Goal: Task Accomplishment & Management: Use online tool/utility

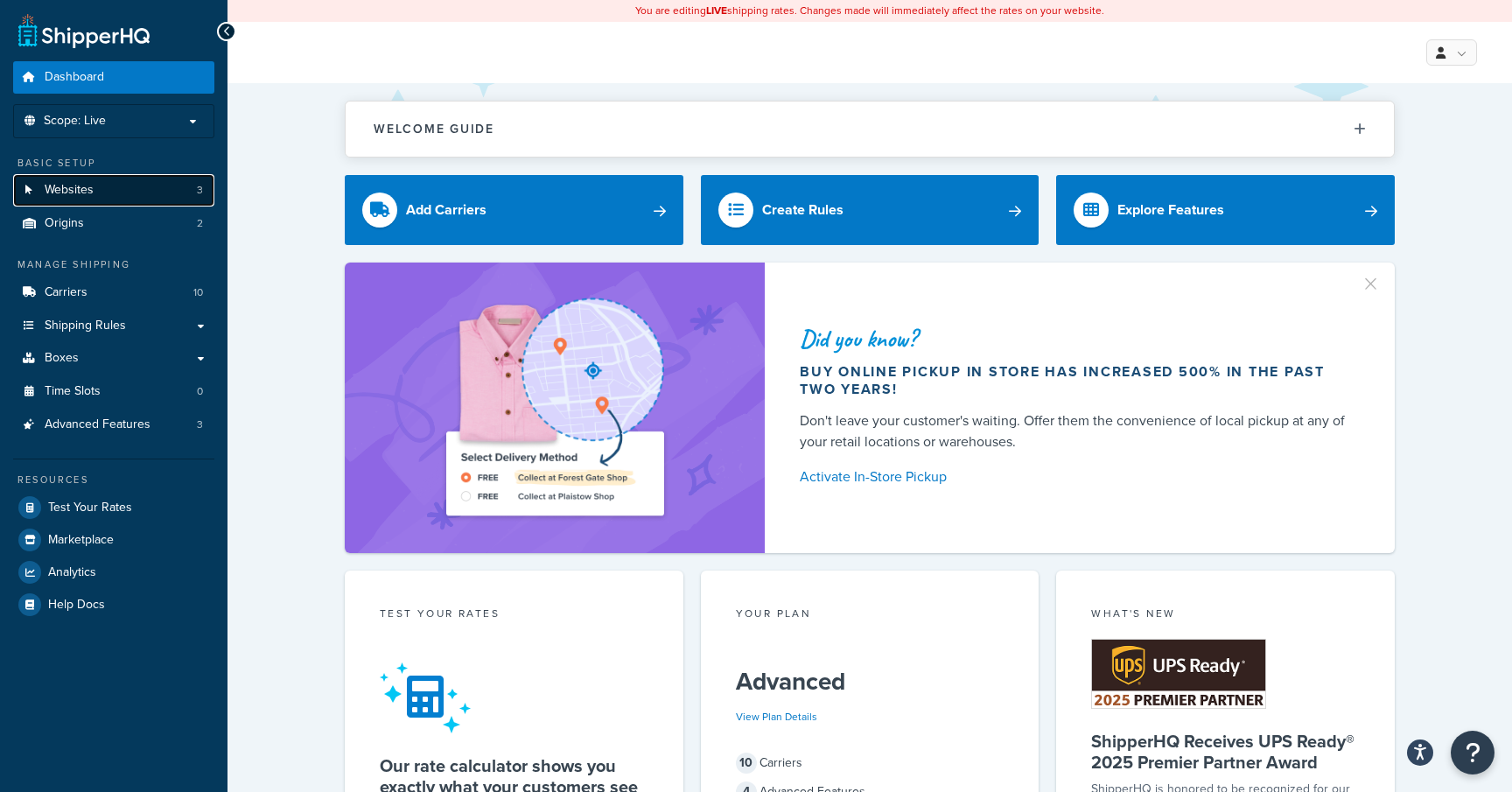
click at [192, 191] on link "Websites 3" at bounding box center [114, 191] width 201 height 32
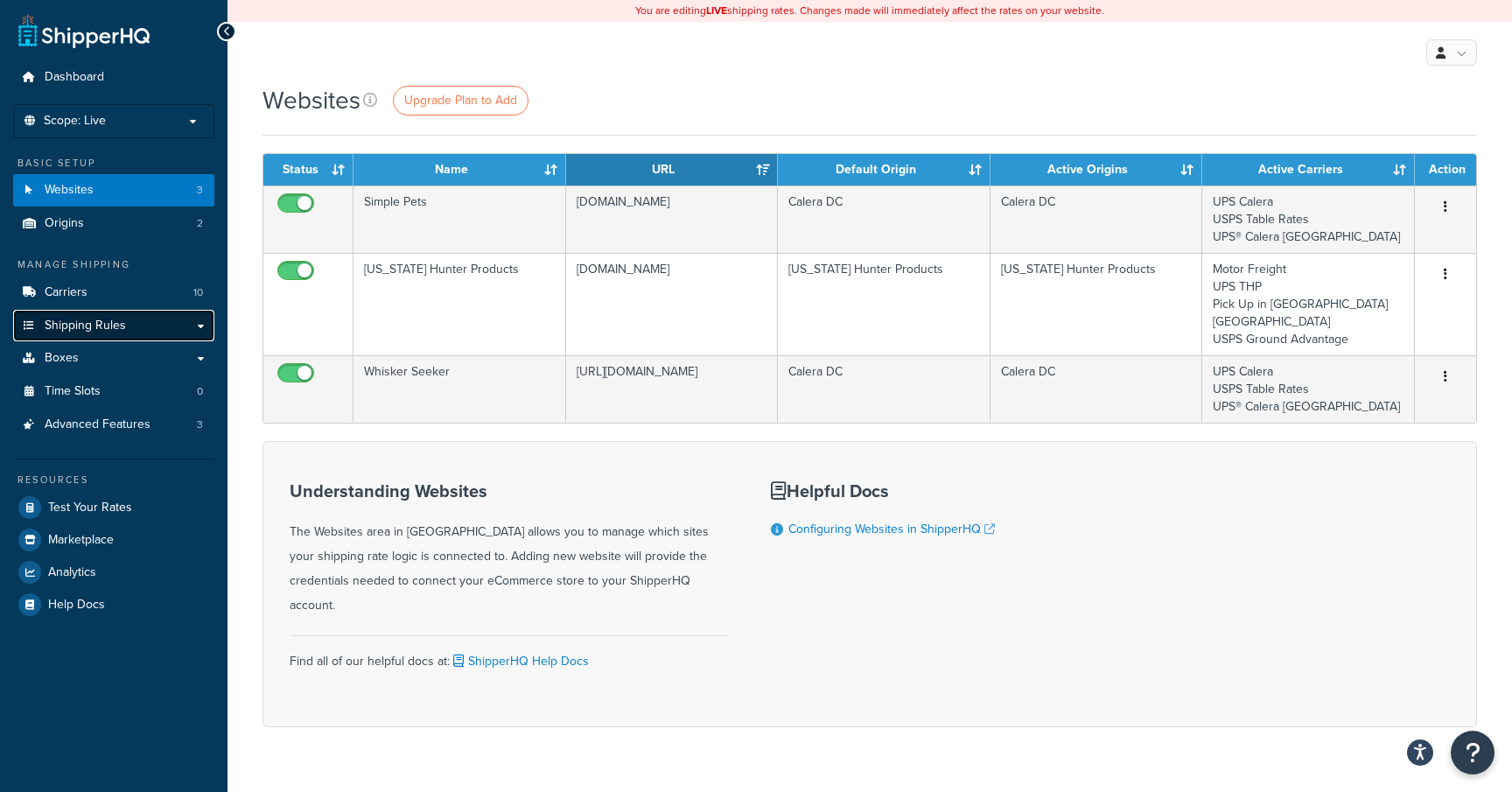
click at [158, 323] on link "Shipping Rules" at bounding box center [114, 326] width 201 height 32
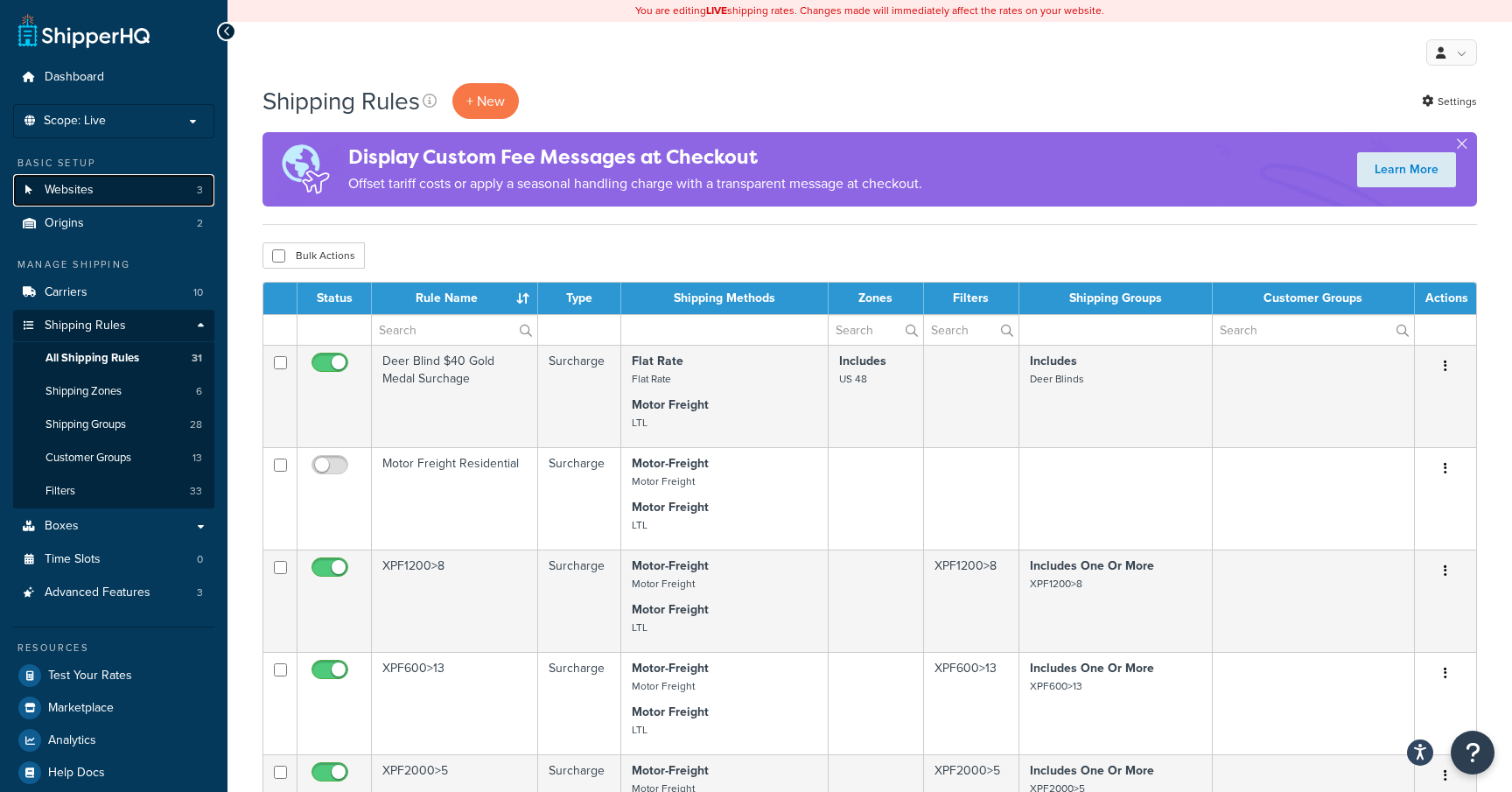
click at [196, 189] on span "3" at bounding box center [199, 190] width 6 height 15
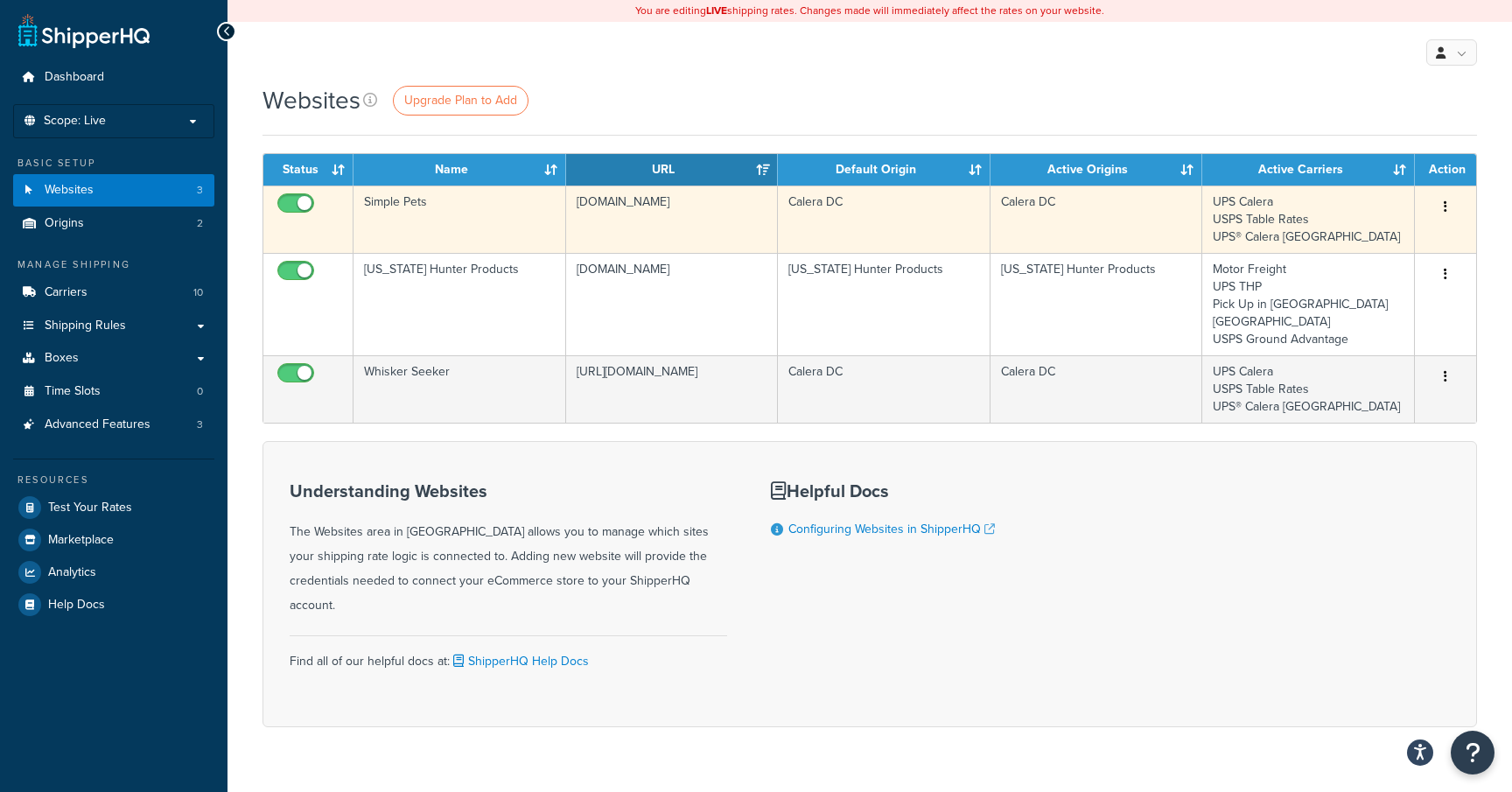
click at [1444, 209] on icon "button" at bounding box center [1446, 206] width 4 height 12
click at [1344, 241] on link "Edit" at bounding box center [1374, 242] width 139 height 36
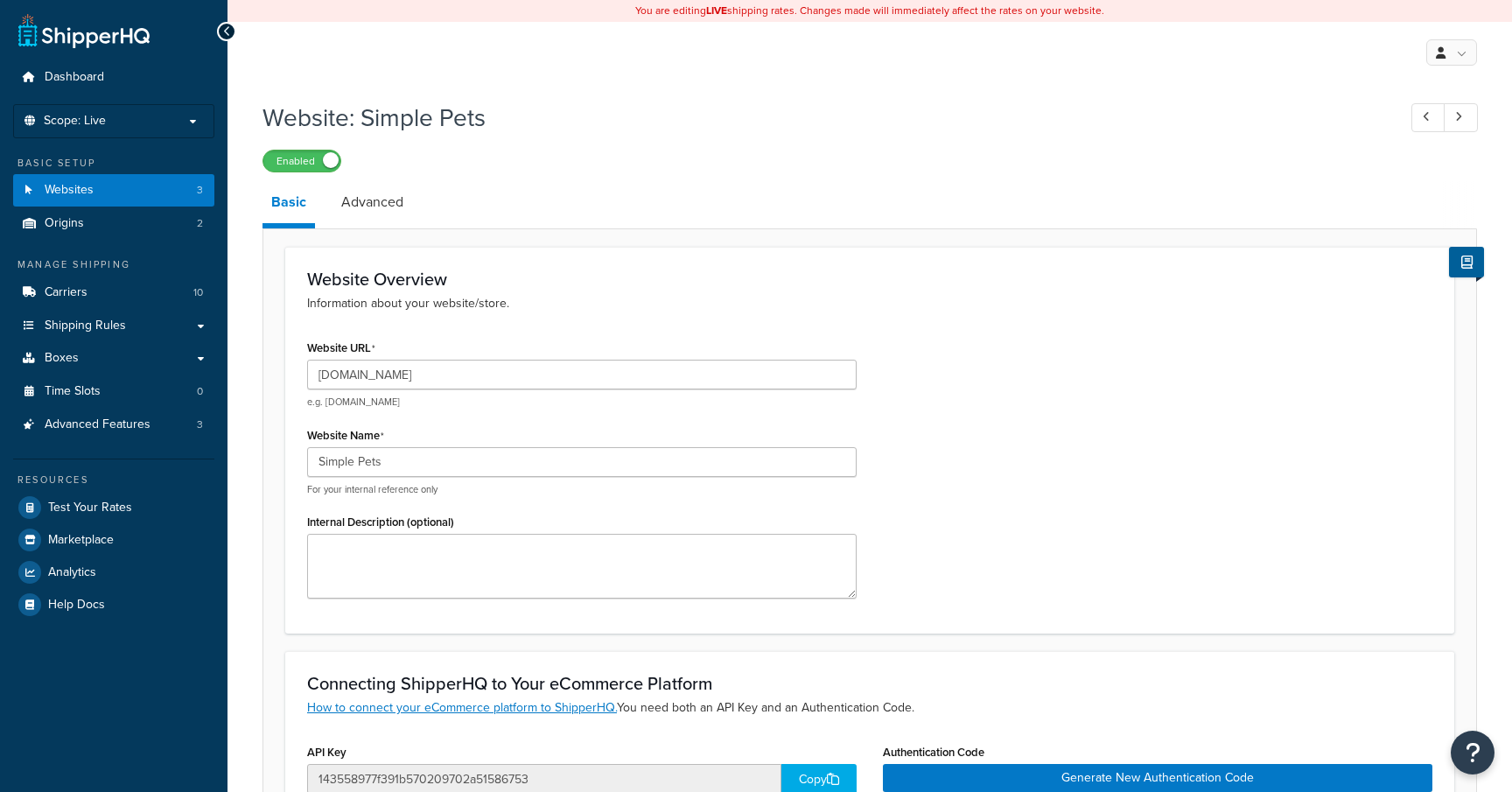
select select "158605"
click at [375, 210] on link "Advanced" at bounding box center [372, 202] width 80 height 42
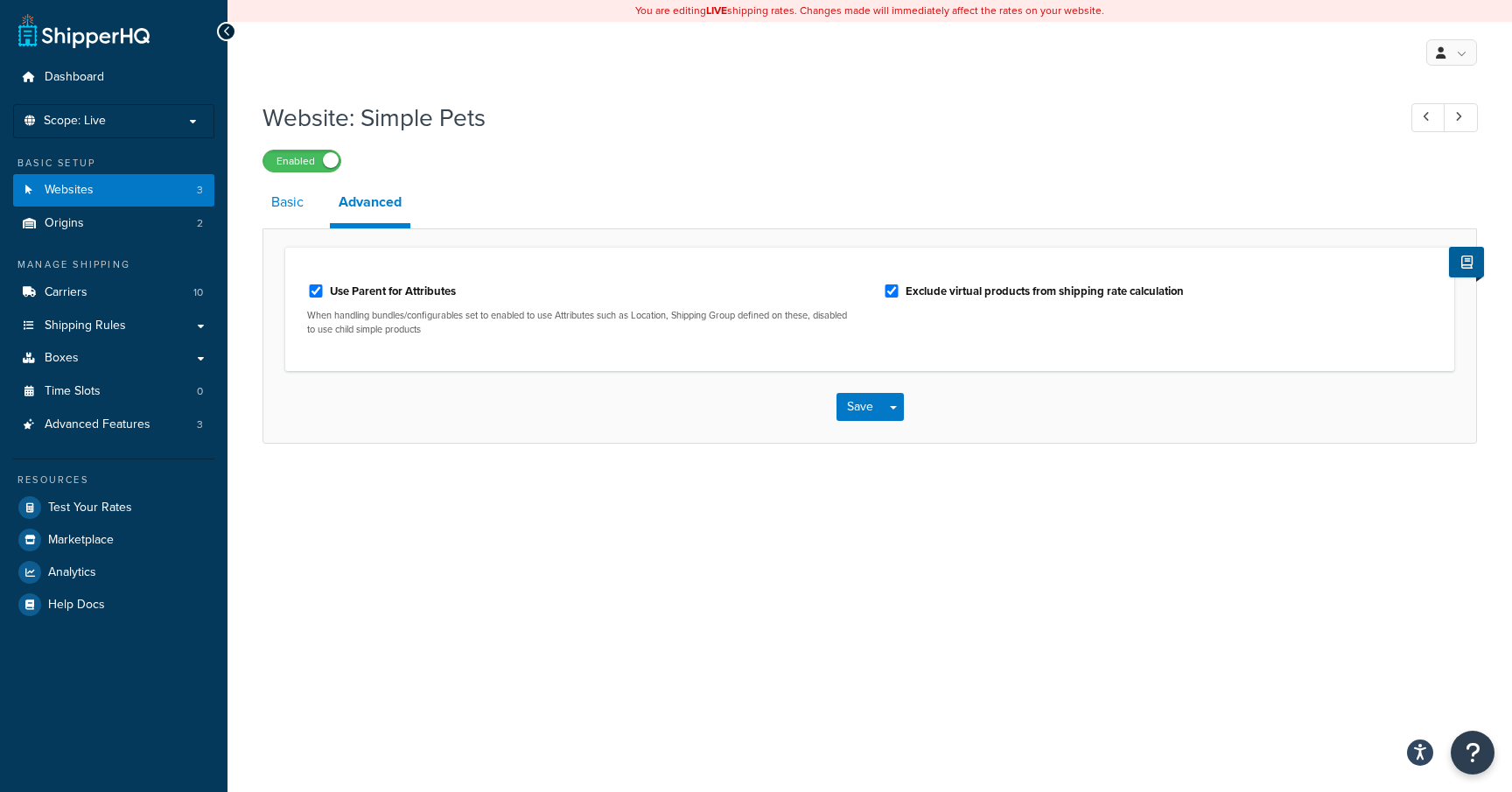
click at [290, 207] on link "Basic" at bounding box center [287, 202] width 50 height 42
select select "158605"
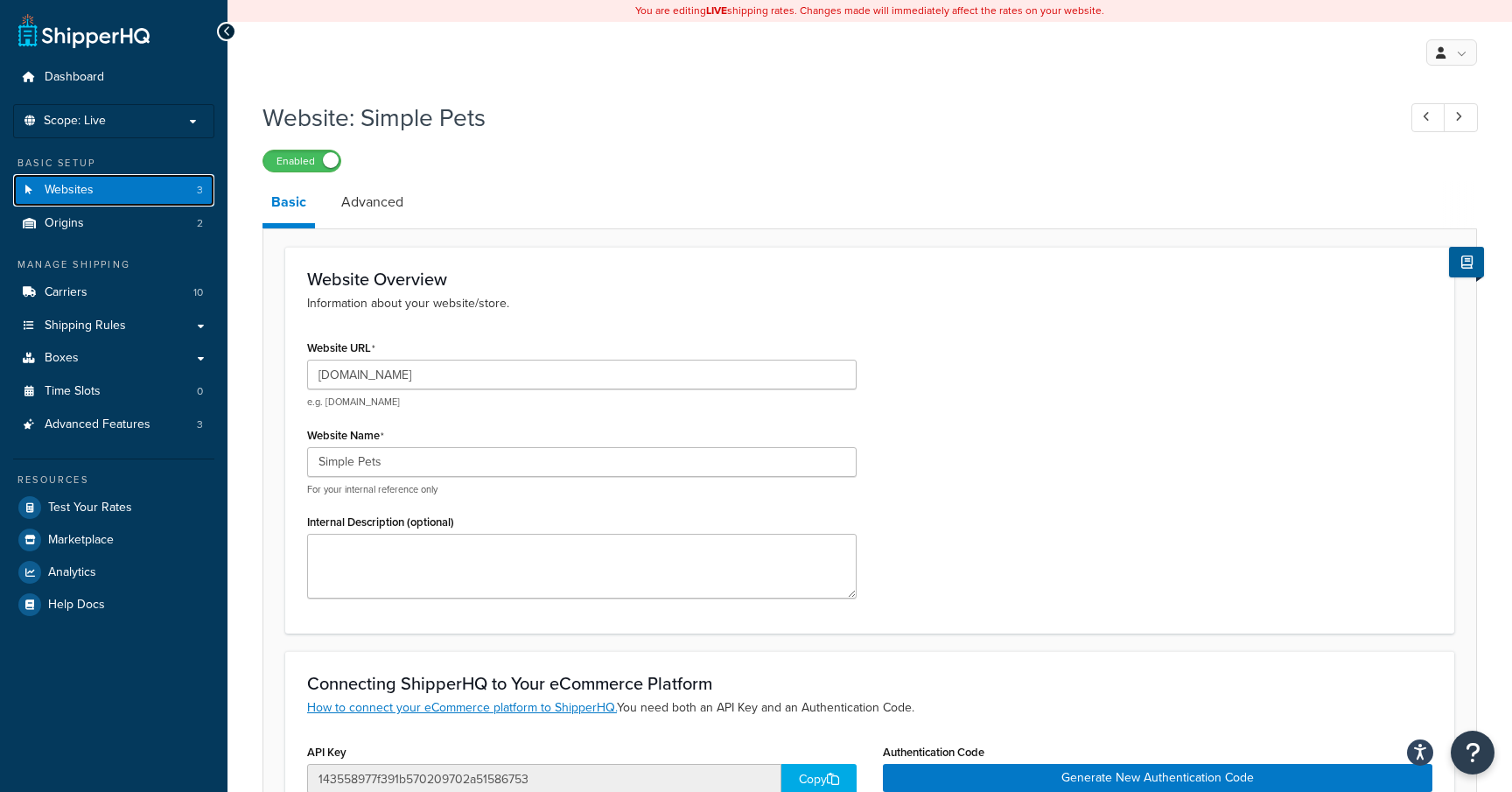
click at [145, 190] on link "Websites 3" at bounding box center [114, 191] width 201 height 32
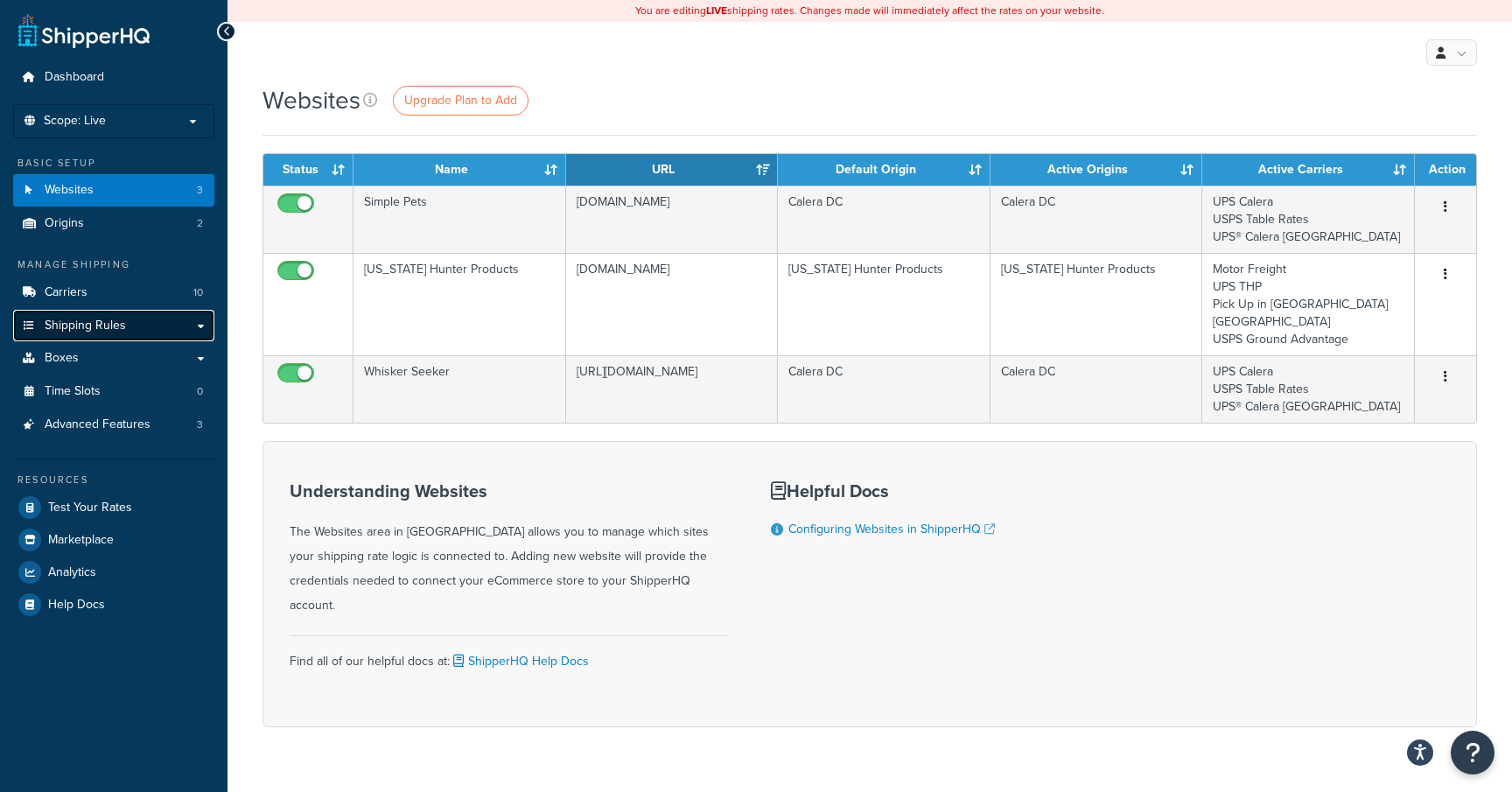
click at [141, 328] on link "Shipping Rules" at bounding box center [114, 326] width 201 height 32
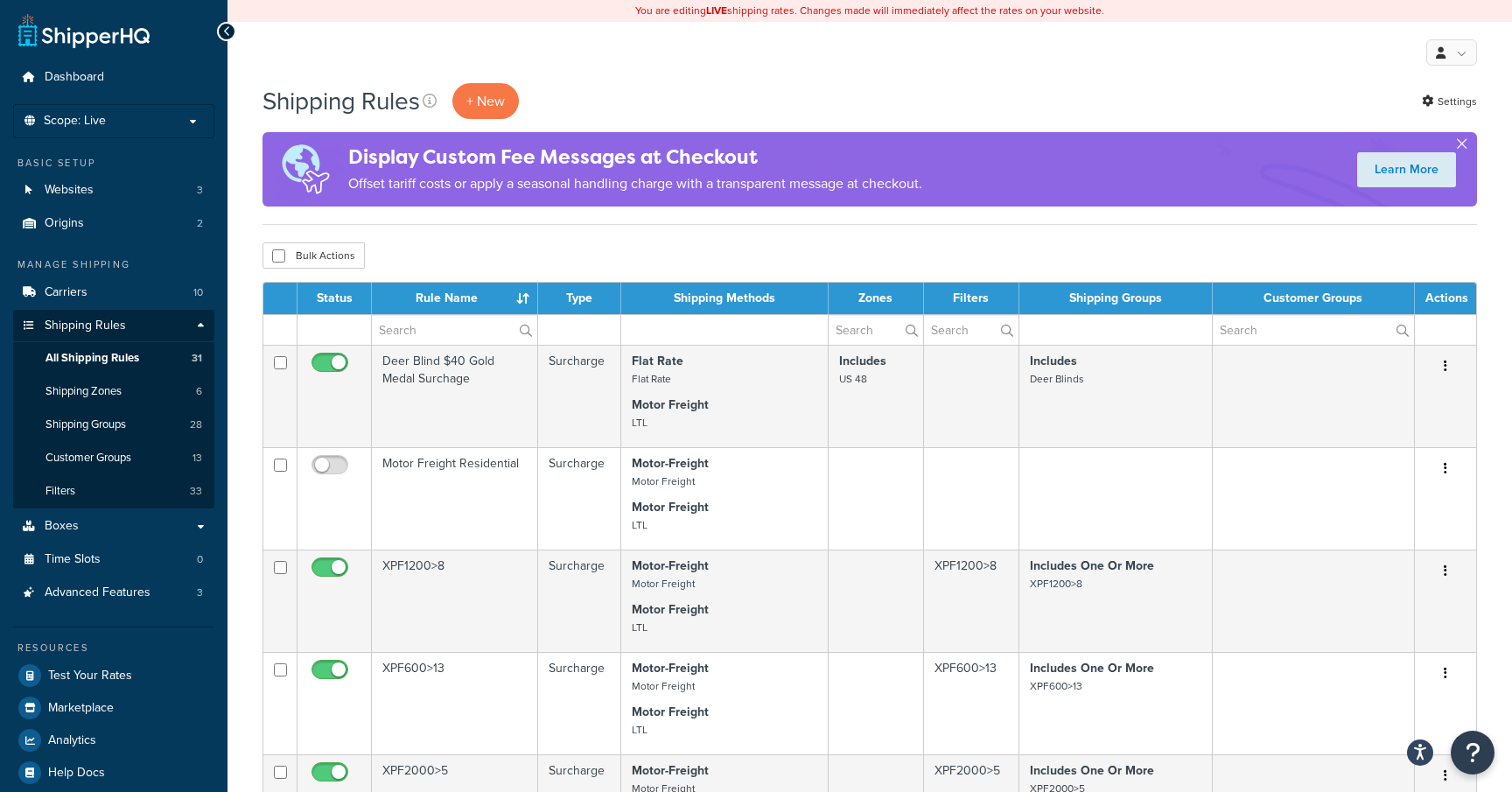
click at [1461, 146] on button "button" at bounding box center [1461, 148] width 4 height 4
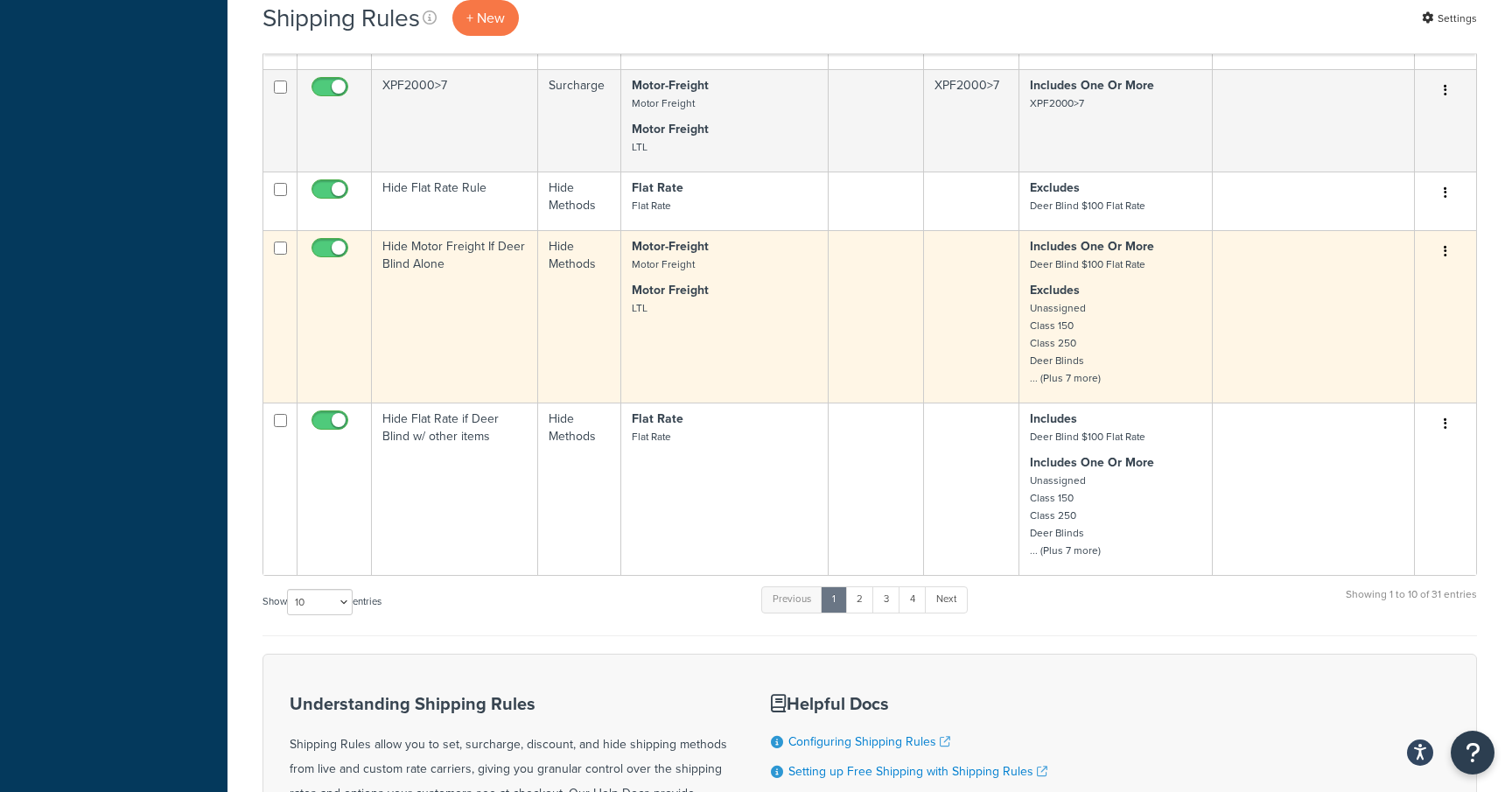
scroll to position [845, 0]
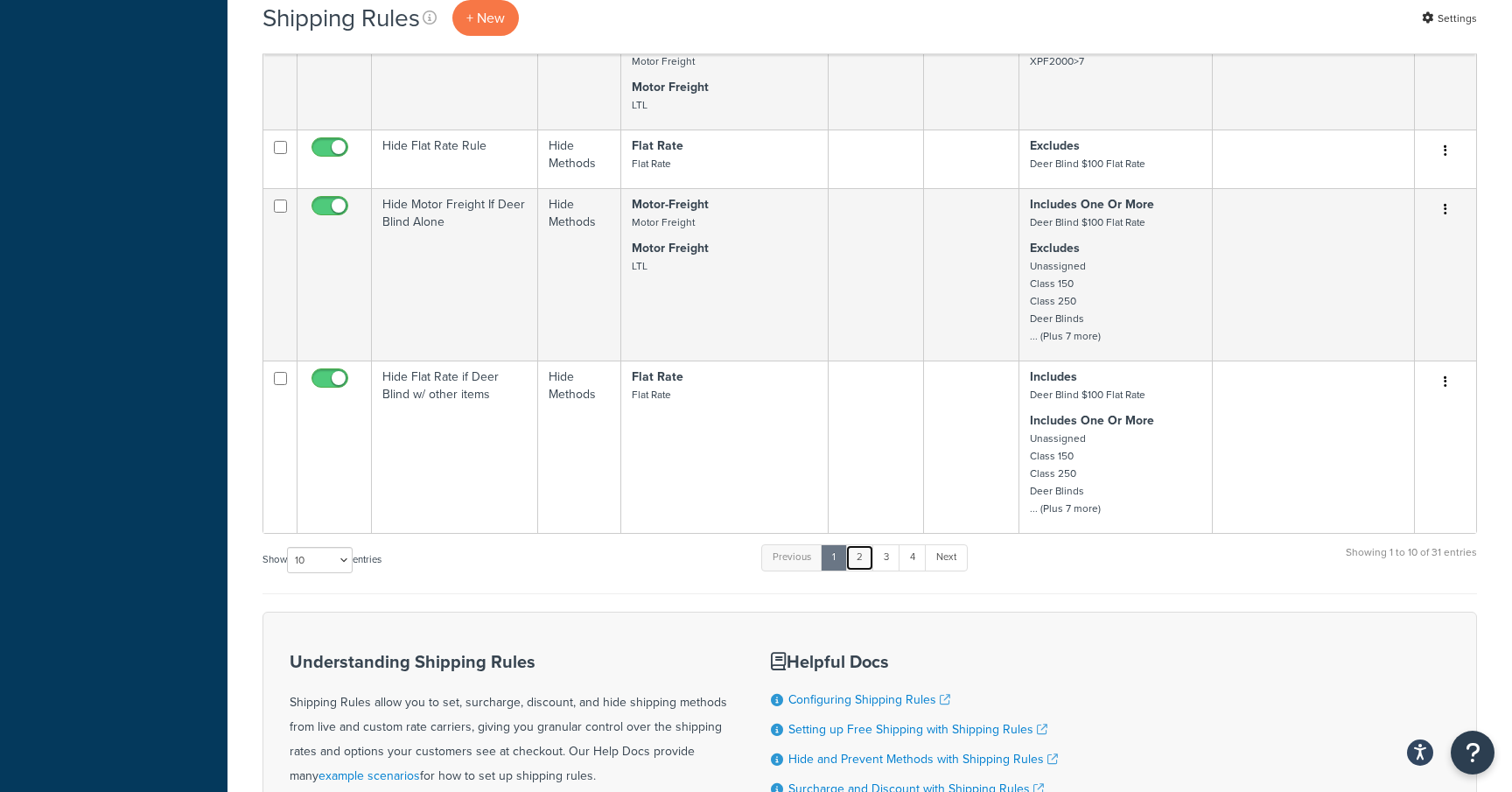
click at [860, 560] on link "2" at bounding box center [860, 558] width 29 height 26
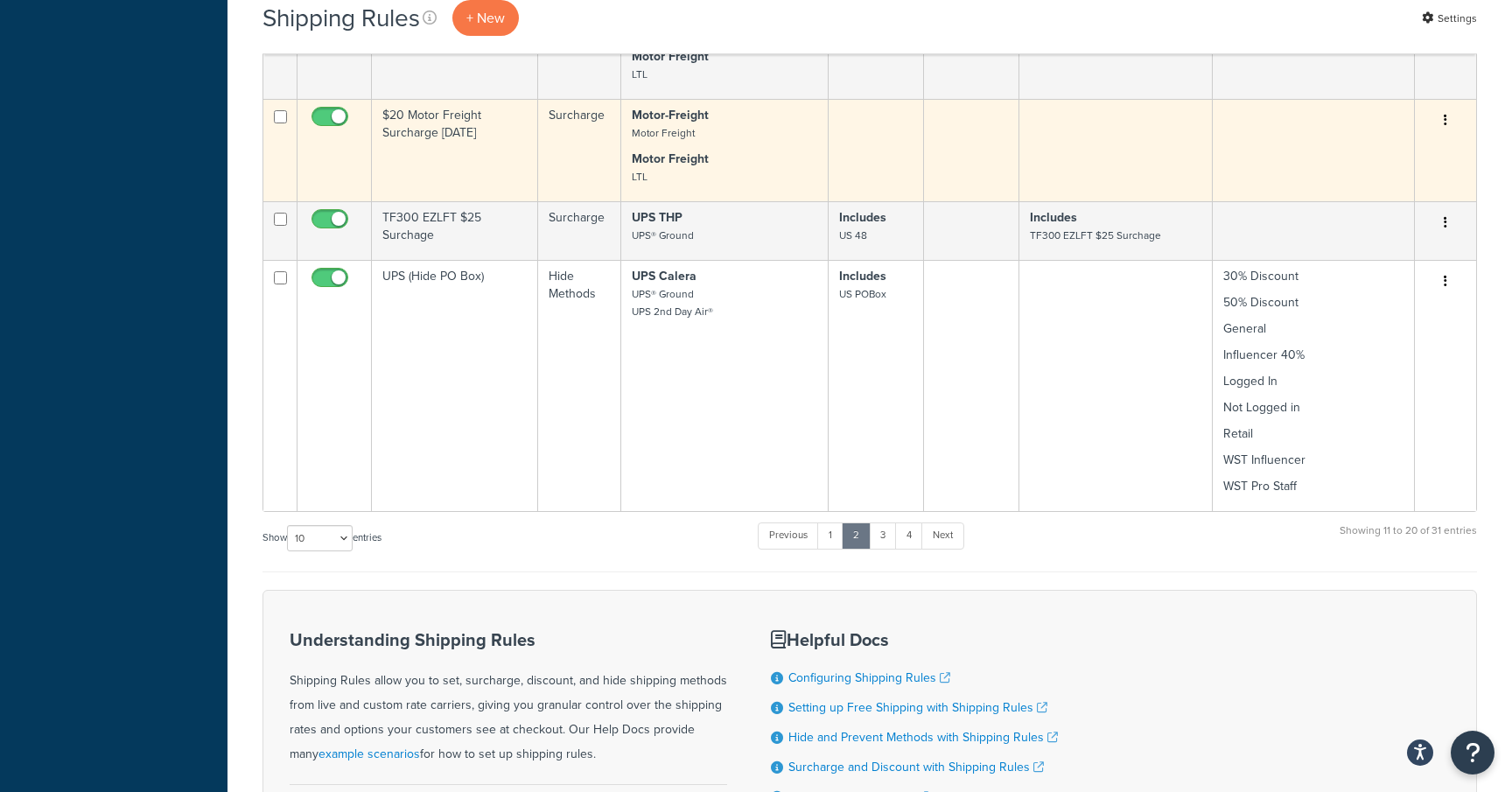
scroll to position [1226, 0]
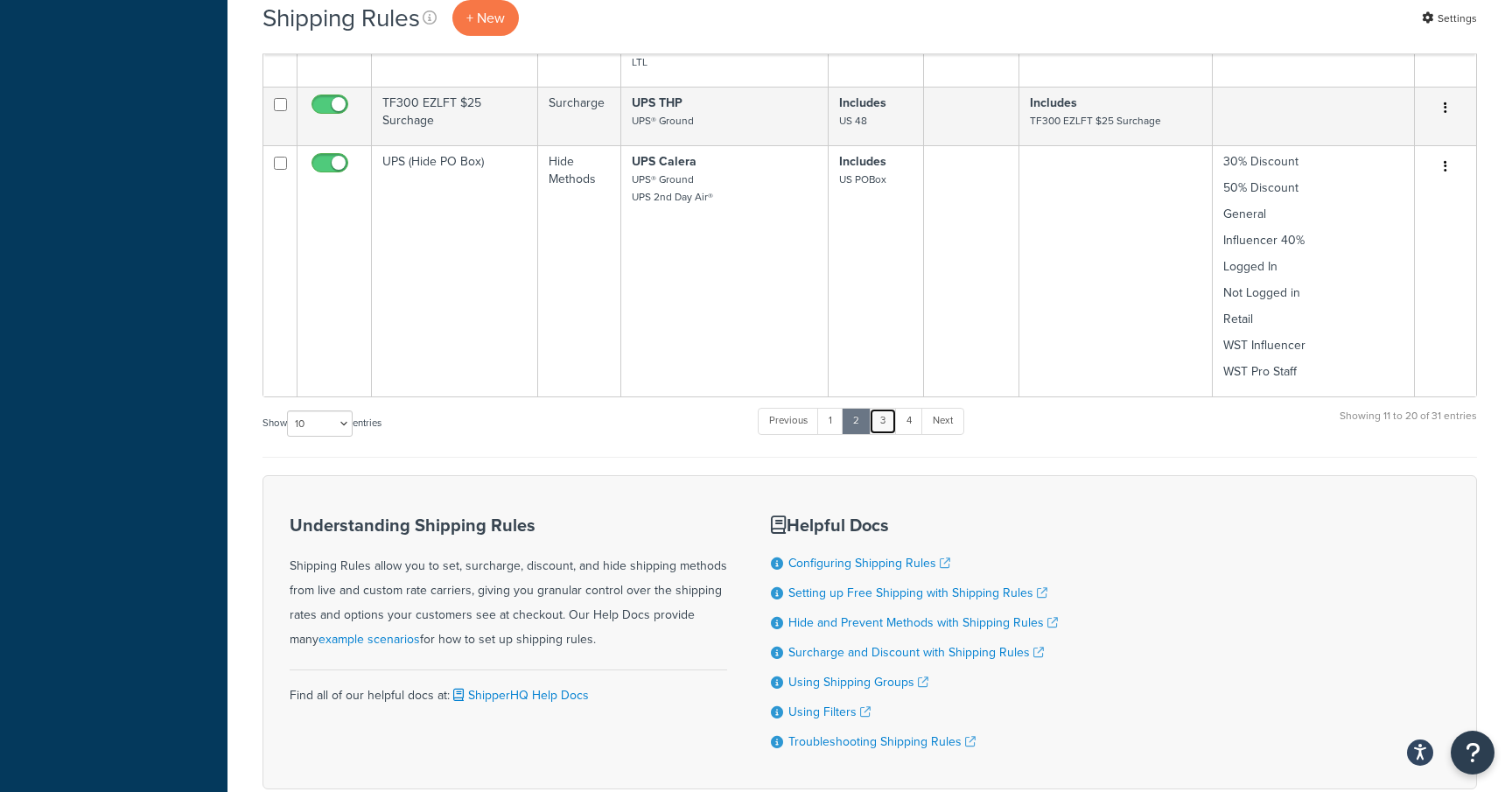
click at [885, 408] on link "3" at bounding box center [883, 421] width 28 height 26
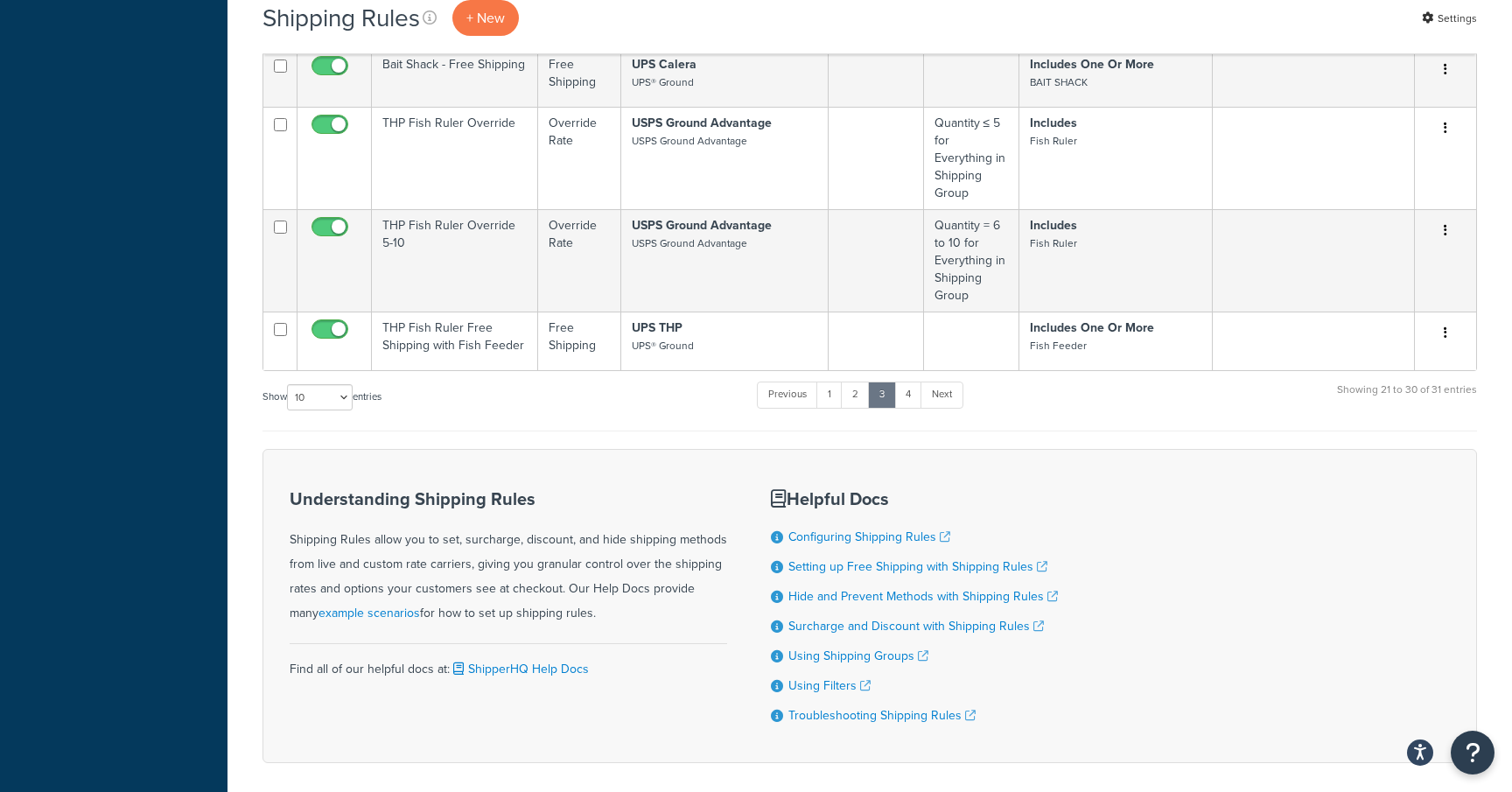
scroll to position [936, 0]
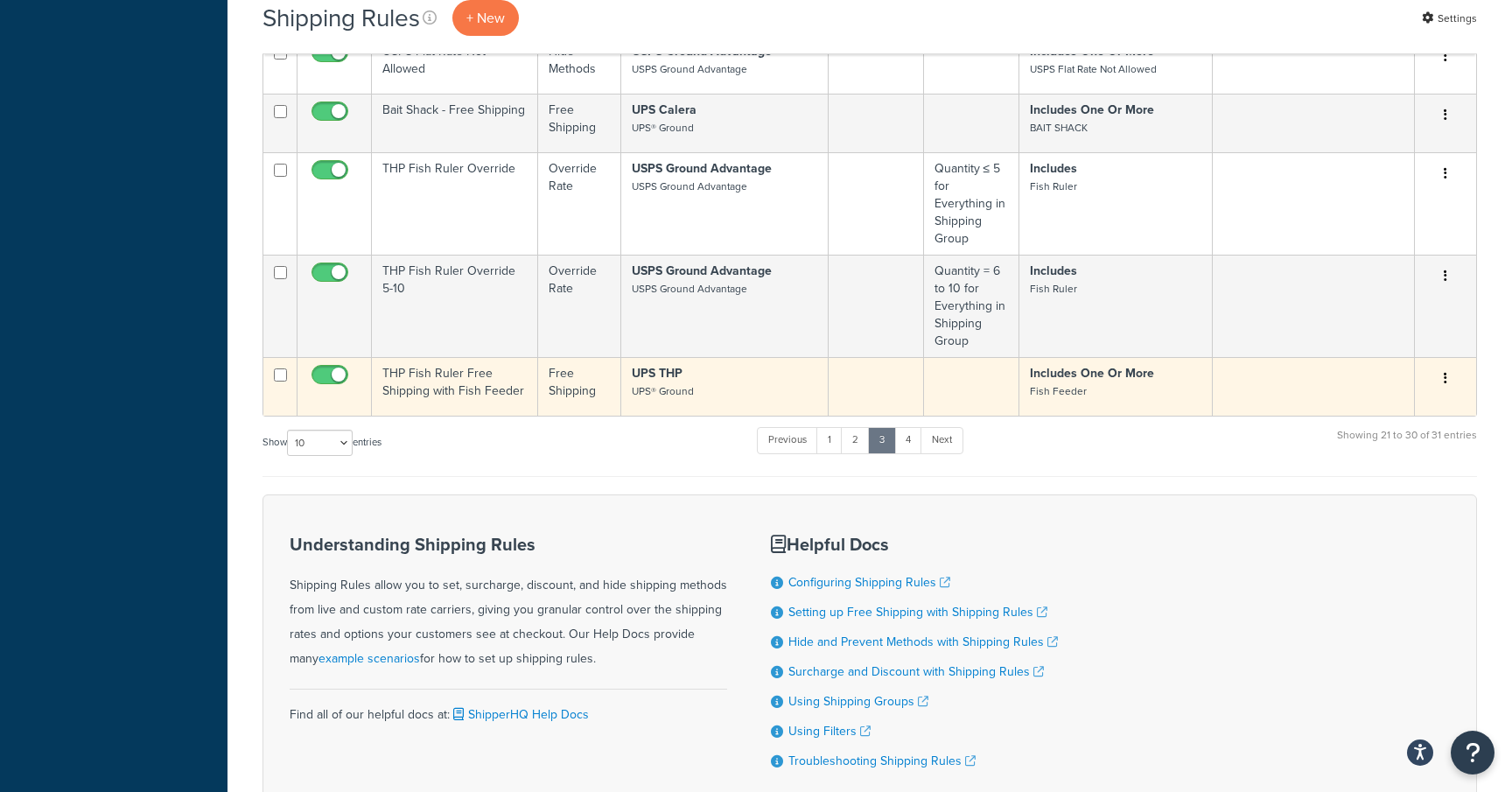
click at [679, 388] on small "UPS® Ground" at bounding box center [662, 391] width 62 height 16
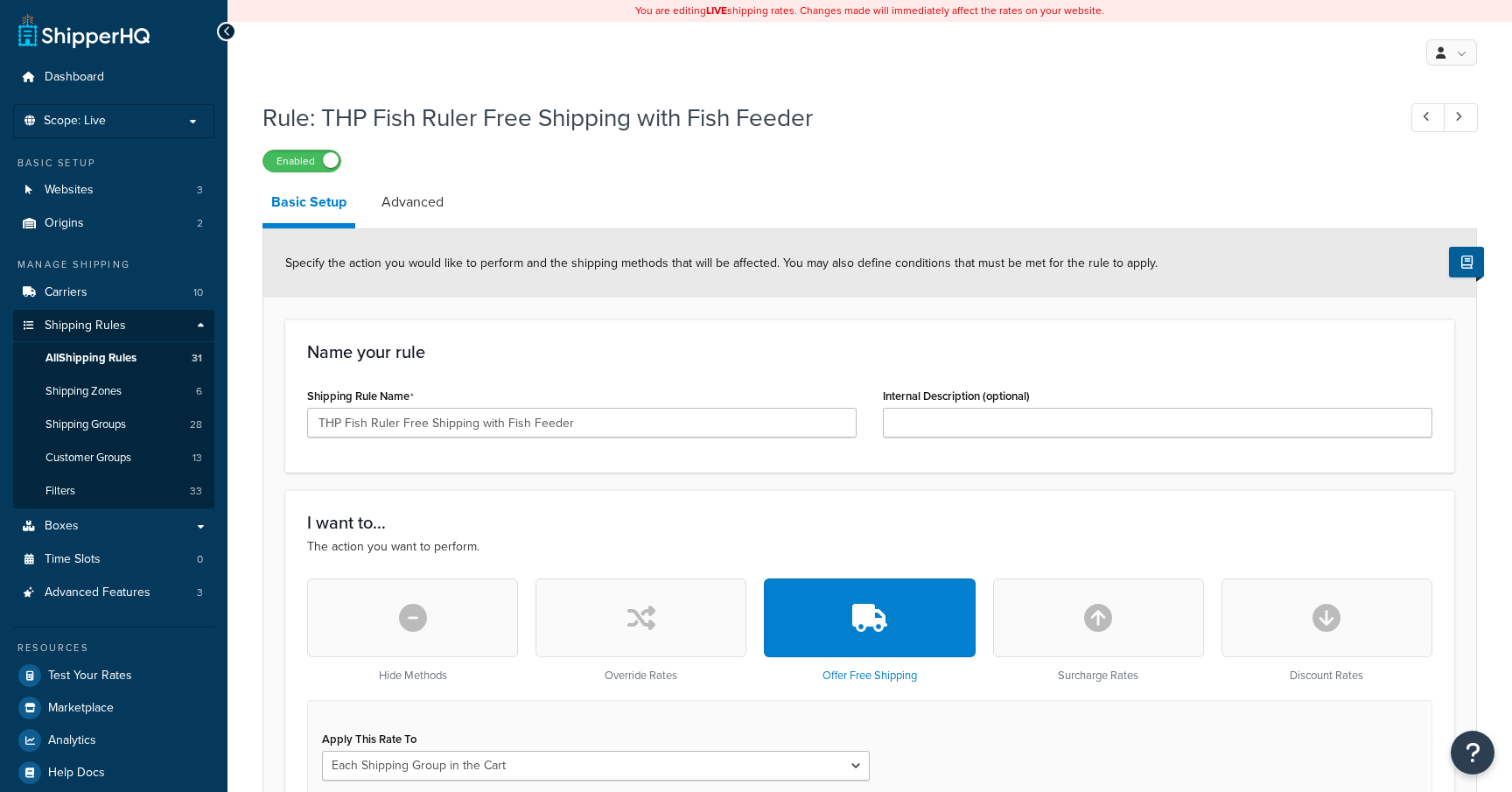
select select "SHIPPING_GROUP"
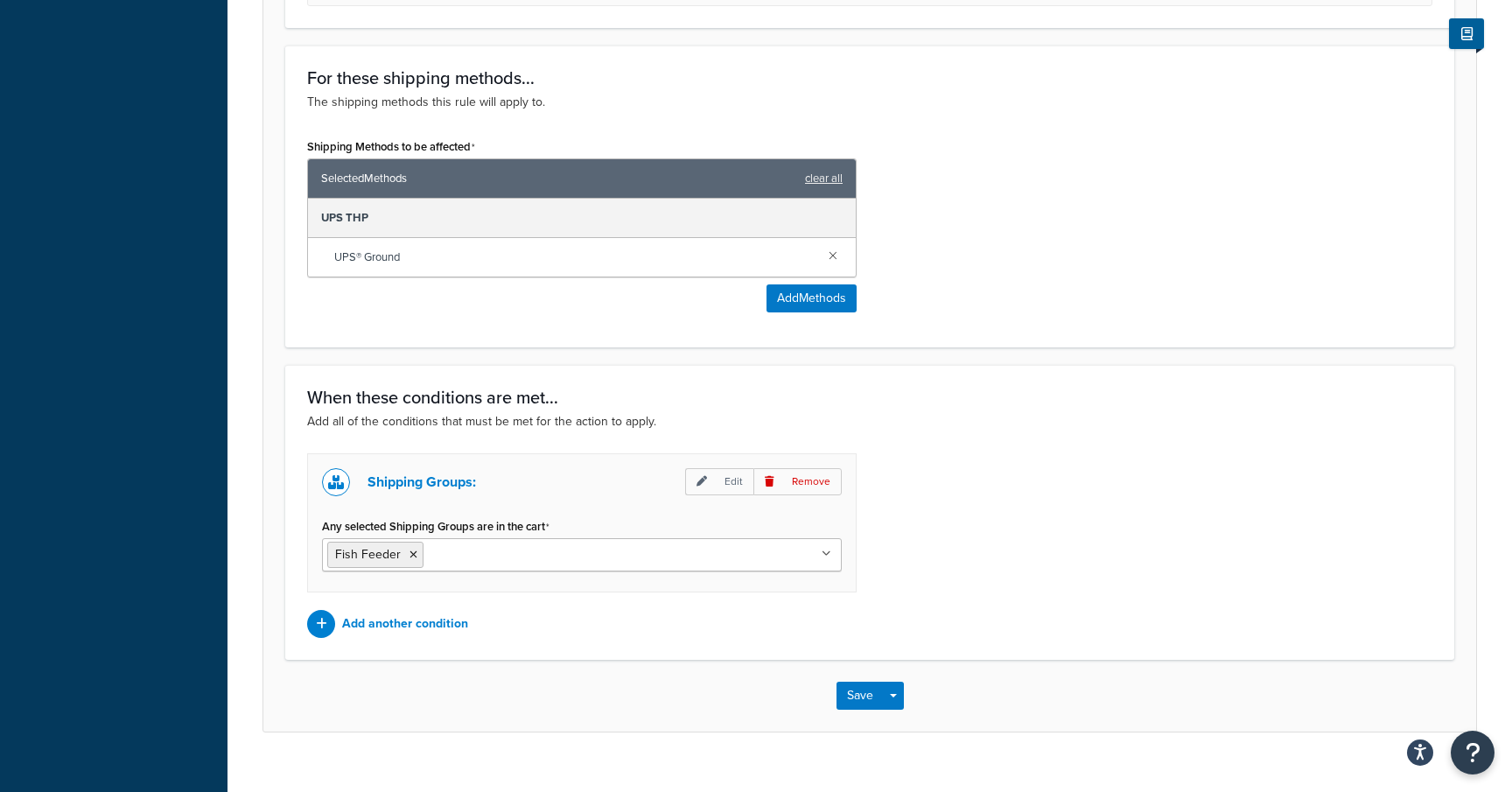
scroll to position [962, 0]
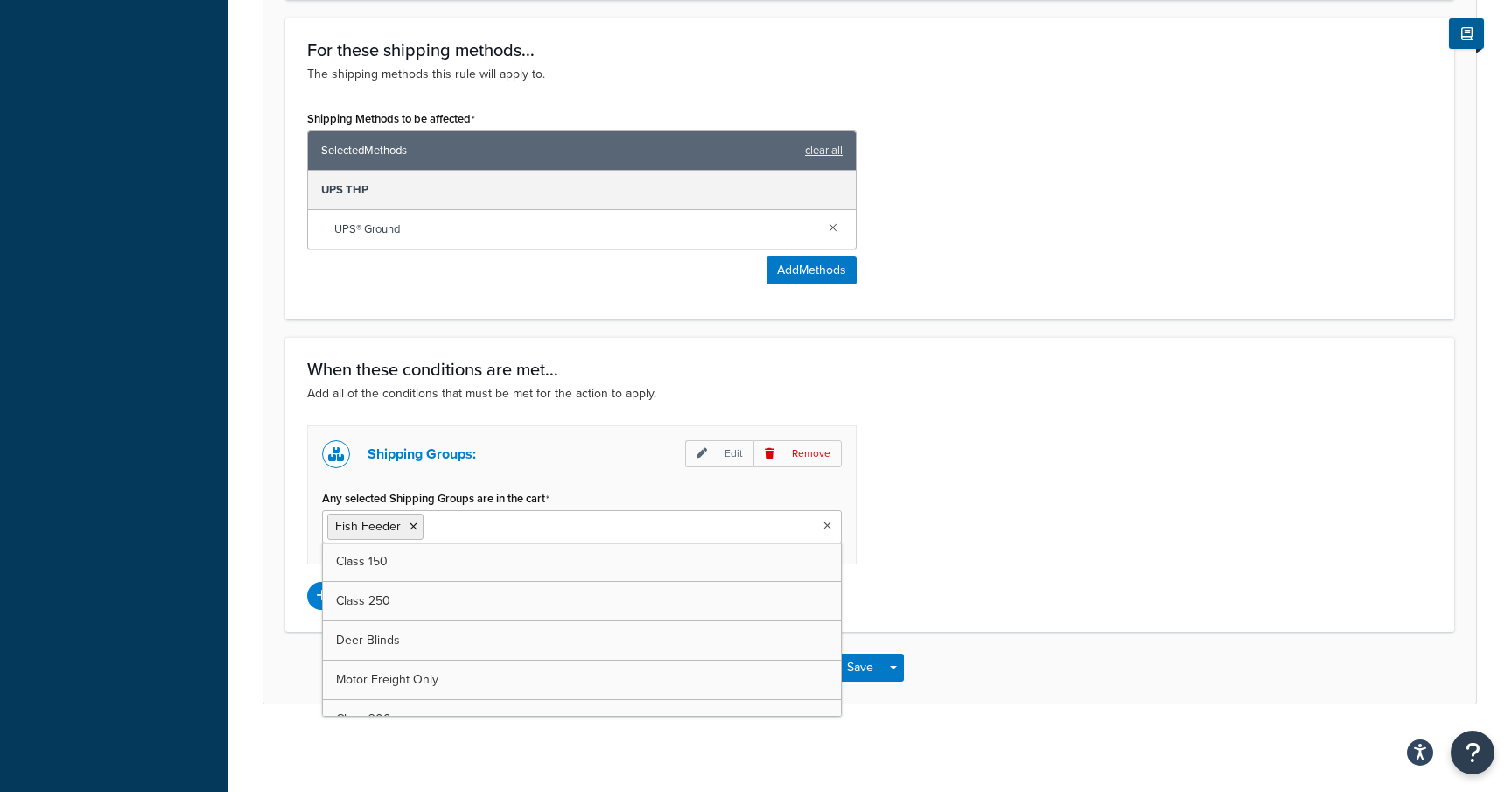
click at [722, 517] on ul "Fish Feeder" at bounding box center [581, 526] width 520 height 33
click at [954, 460] on div "Shipping Groups: Edit Remove Any selected Shipping Groups are in the cart Fish …" at bounding box center [870, 517] width 1152 height 185
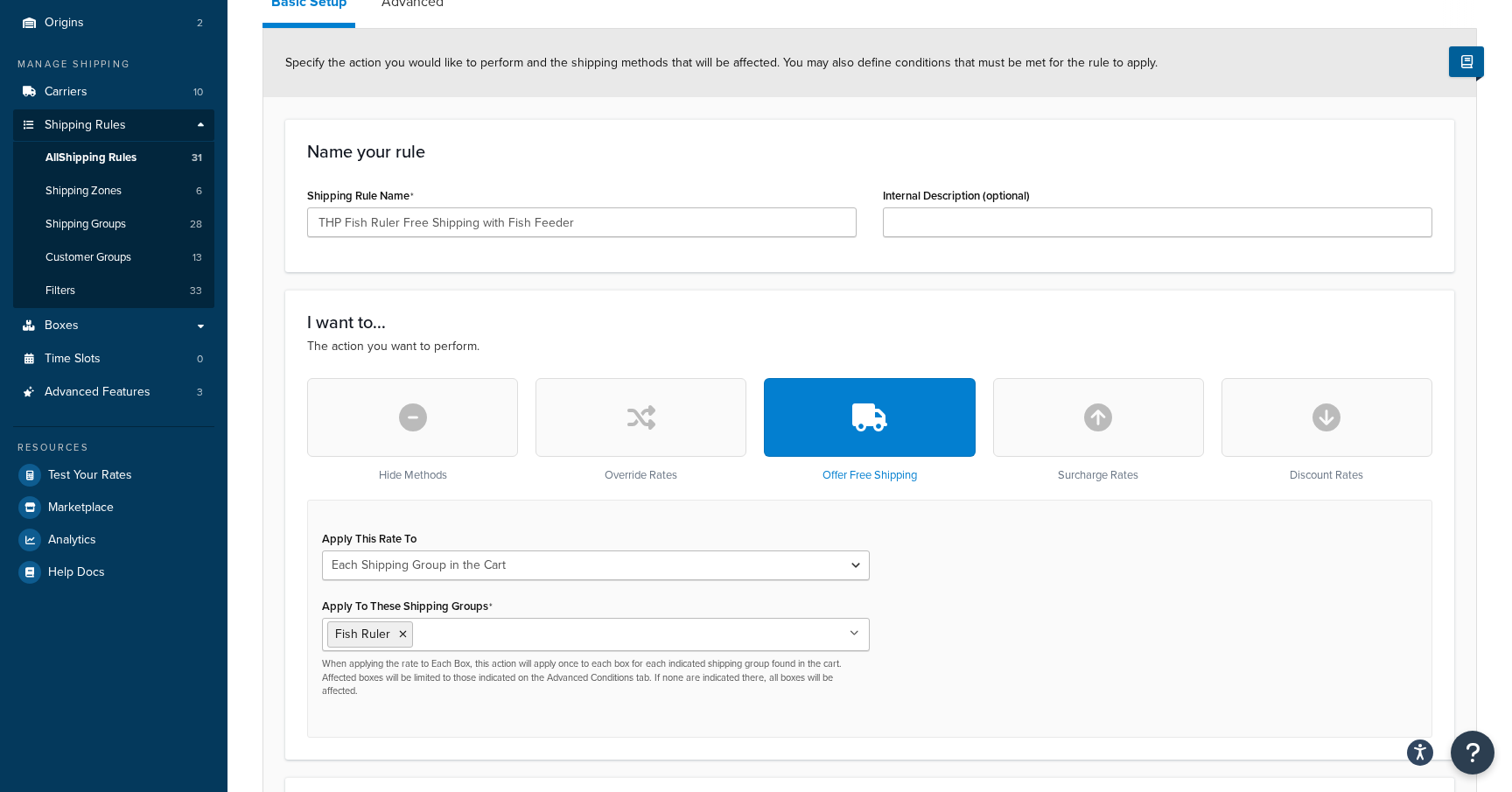
scroll to position [182, 0]
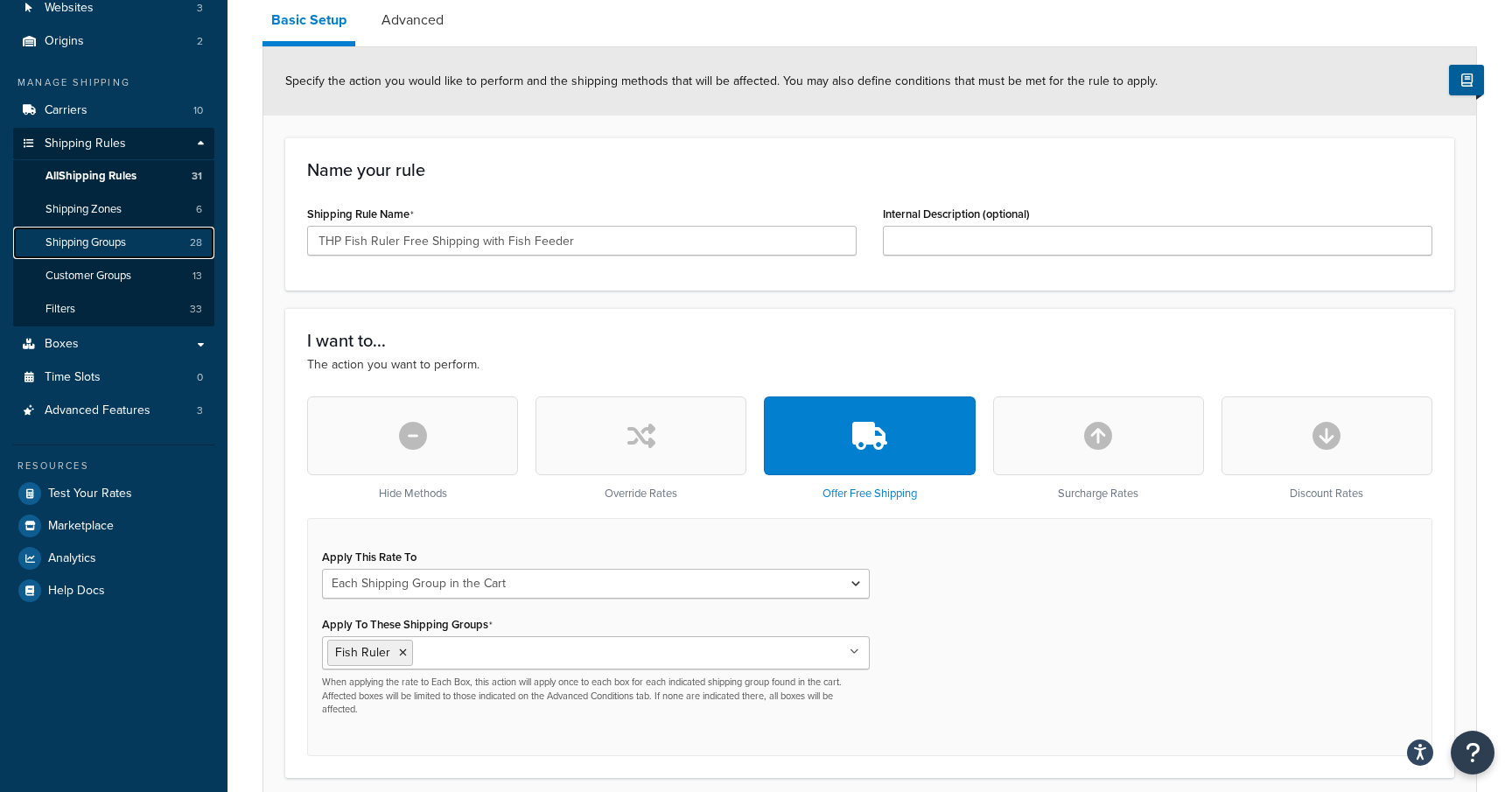
click at [132, 245] on link "Shipping Groups 28" at bounding box center [114, 242] width 201 height 32
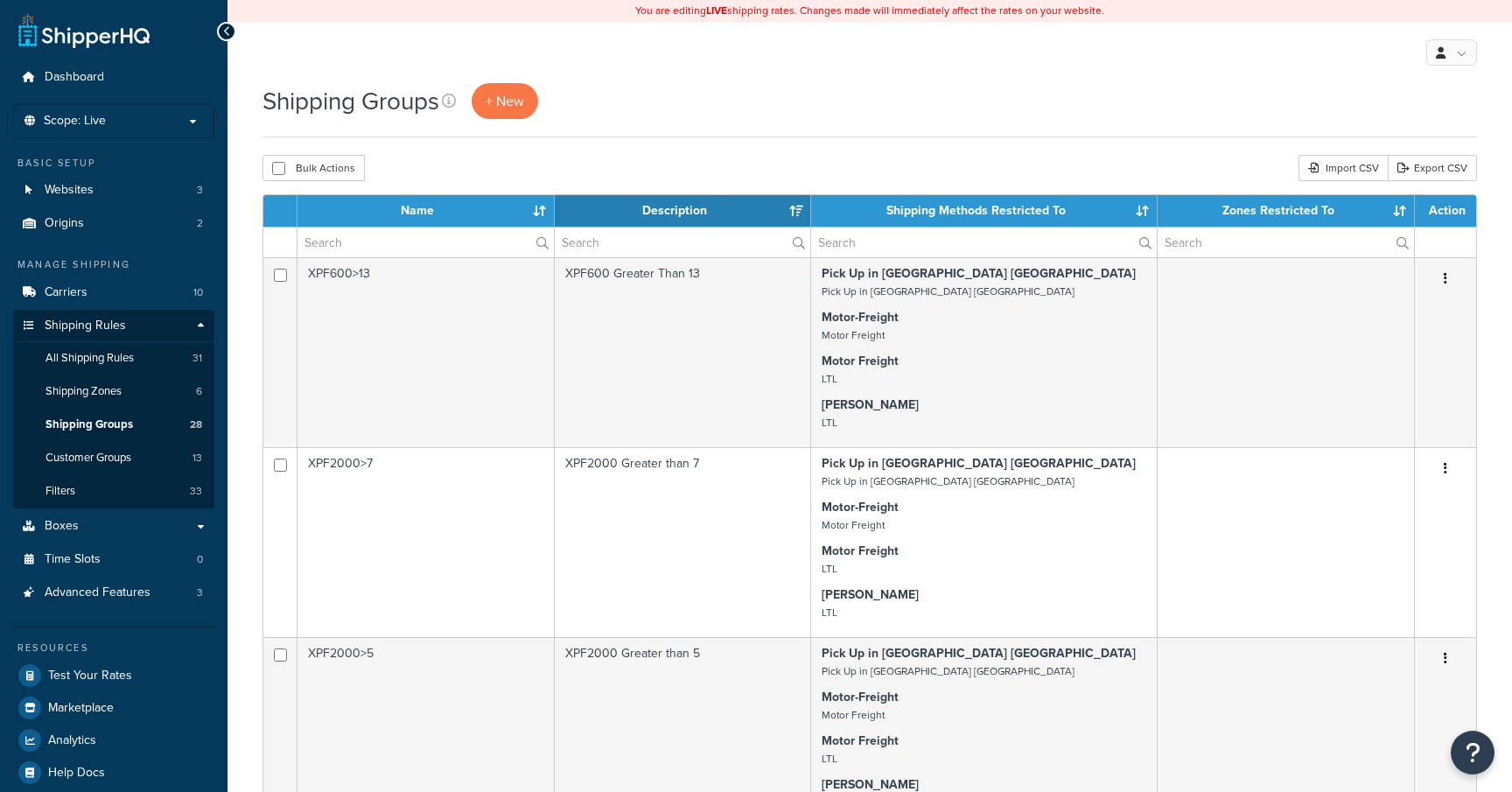
select select "15"
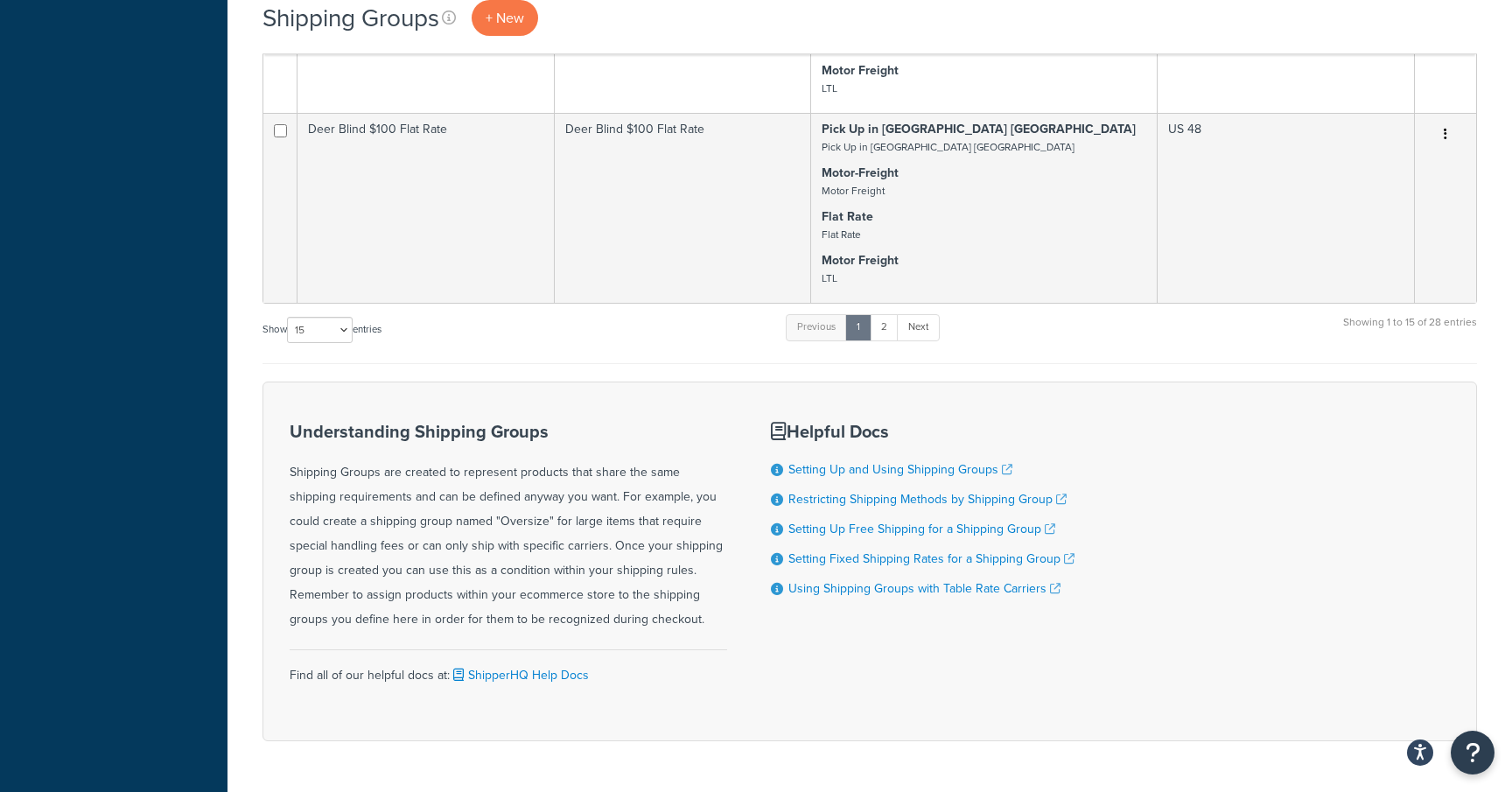
scroll to position [1982, 0]
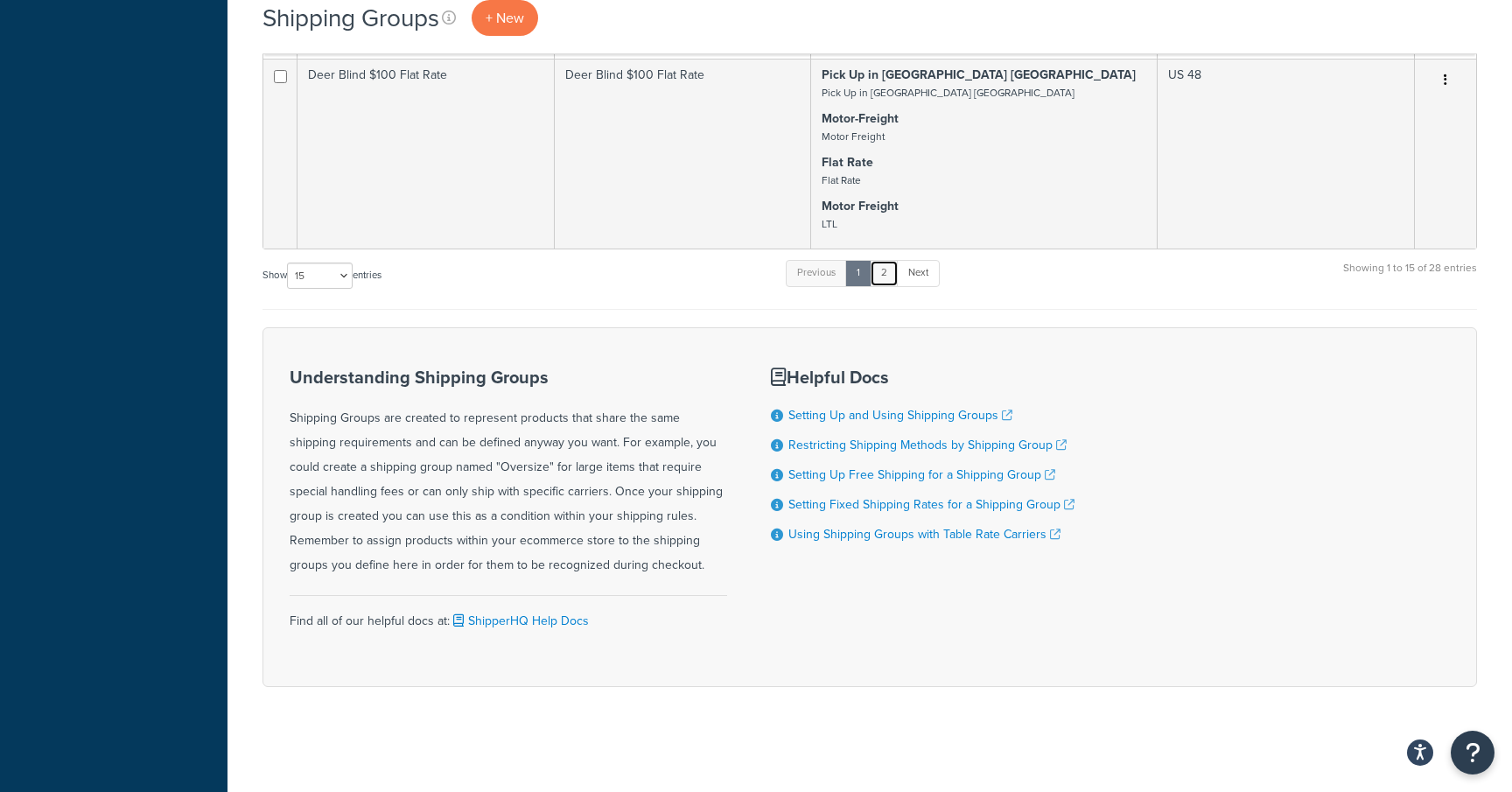
click at [891, 273] on link "2" at bounding box center [884, 273] width 29 height 26
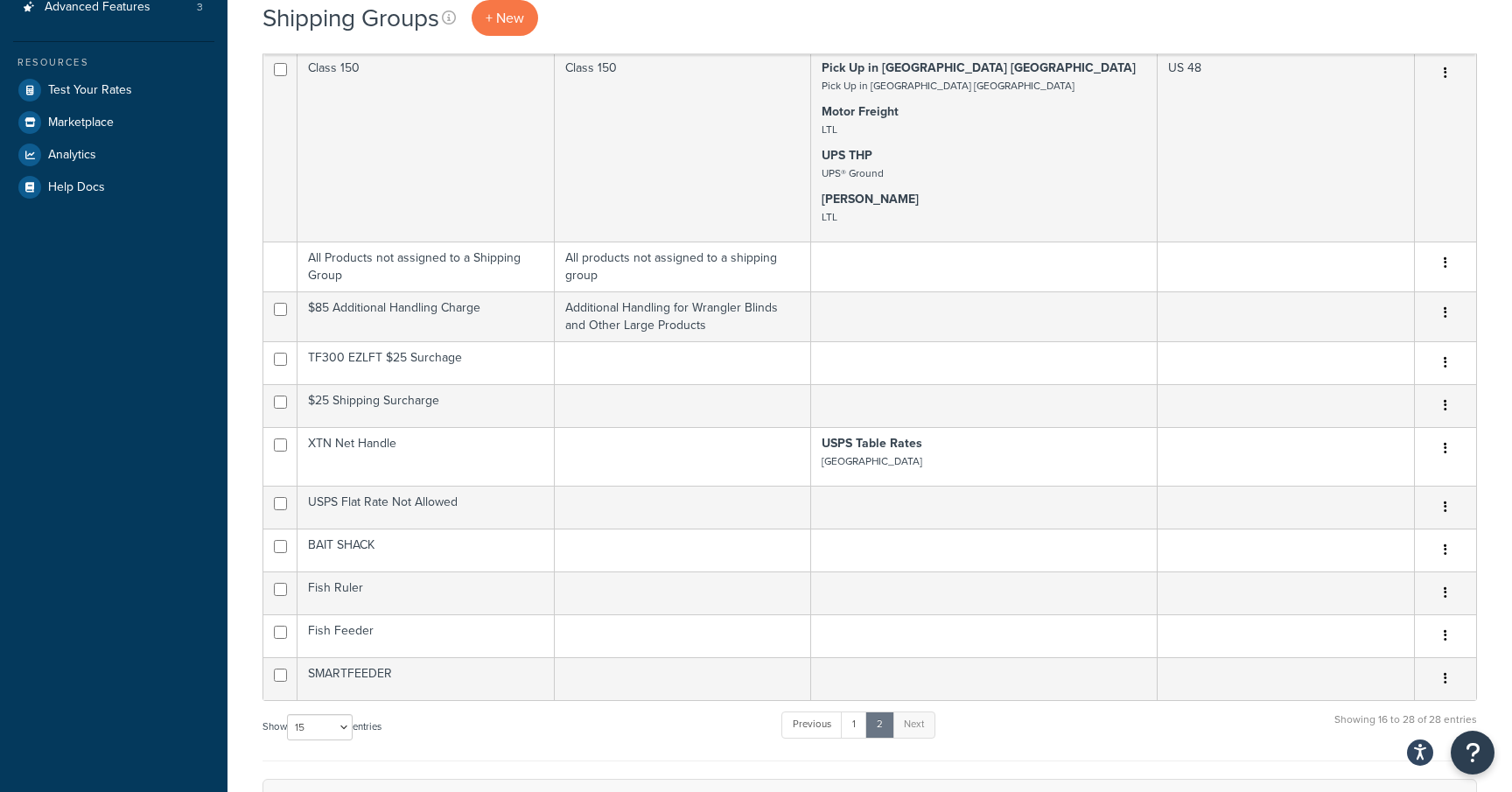
scroll to position [571, 0]
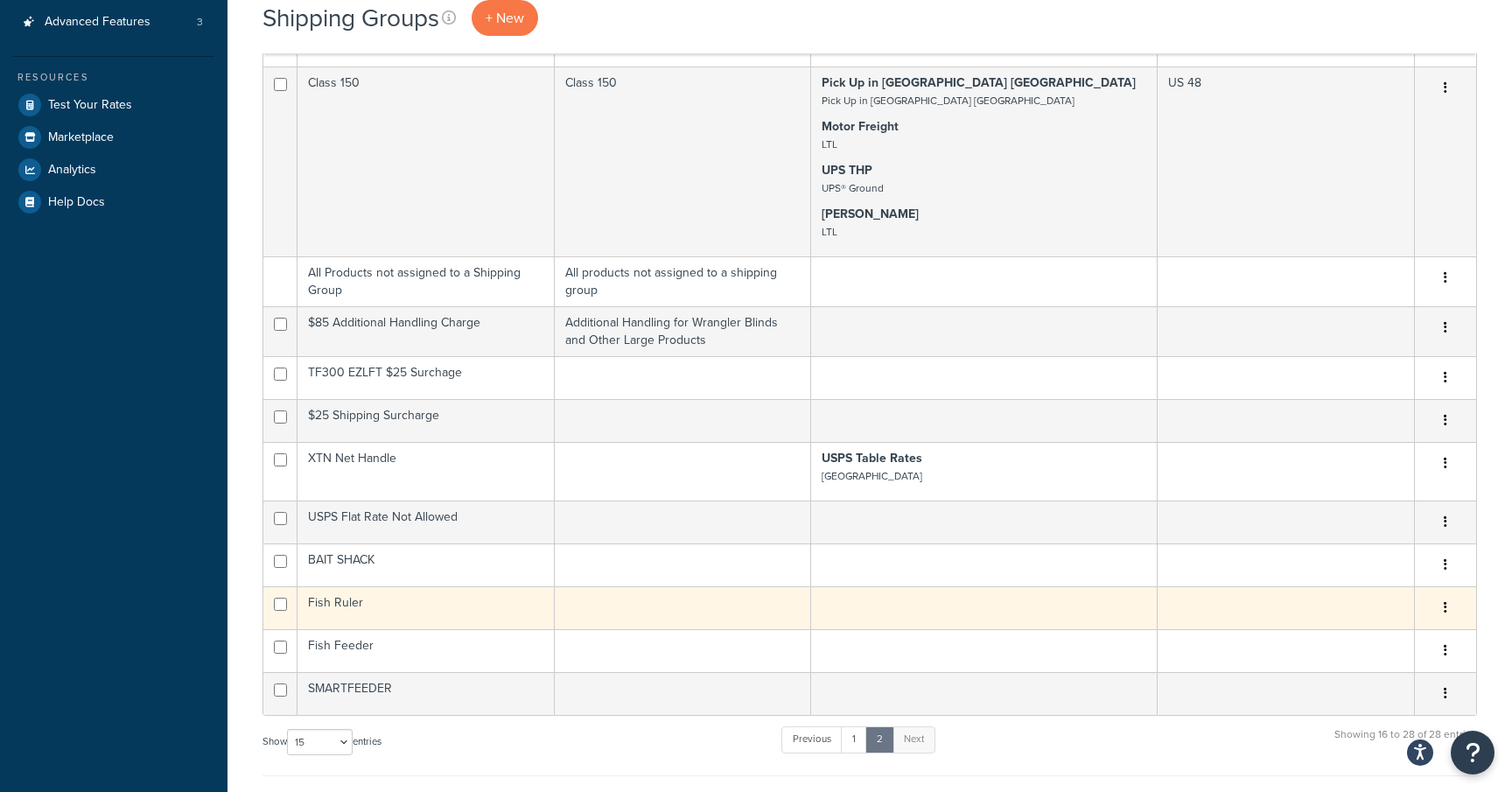
click at [425, 607] on td "Fish Ruler" at bounding box center [426, 607] width 257 height 43
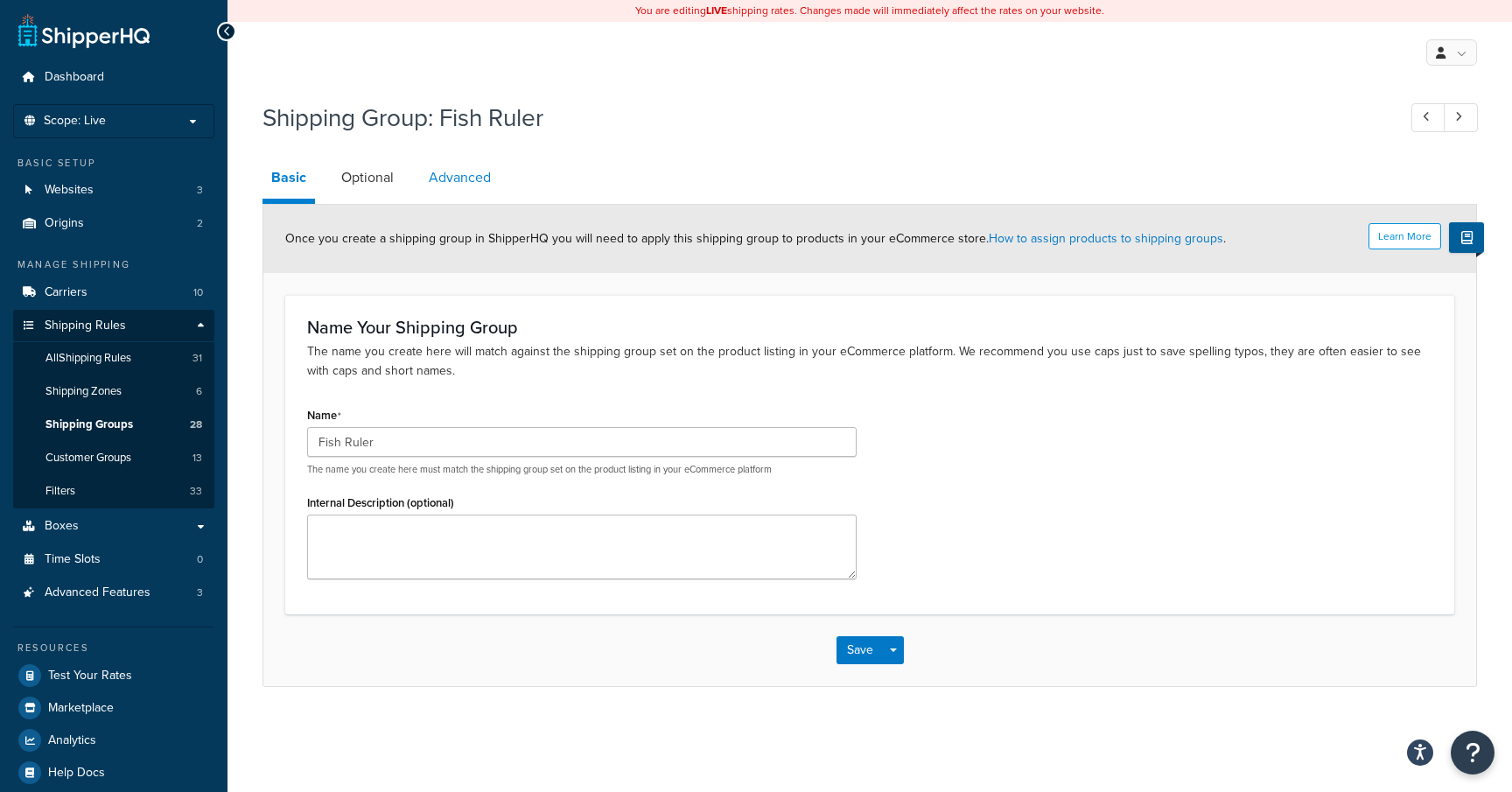
click at [457, 174] on link "Advanced" at bounding box center [460, 178] width 80 height 42
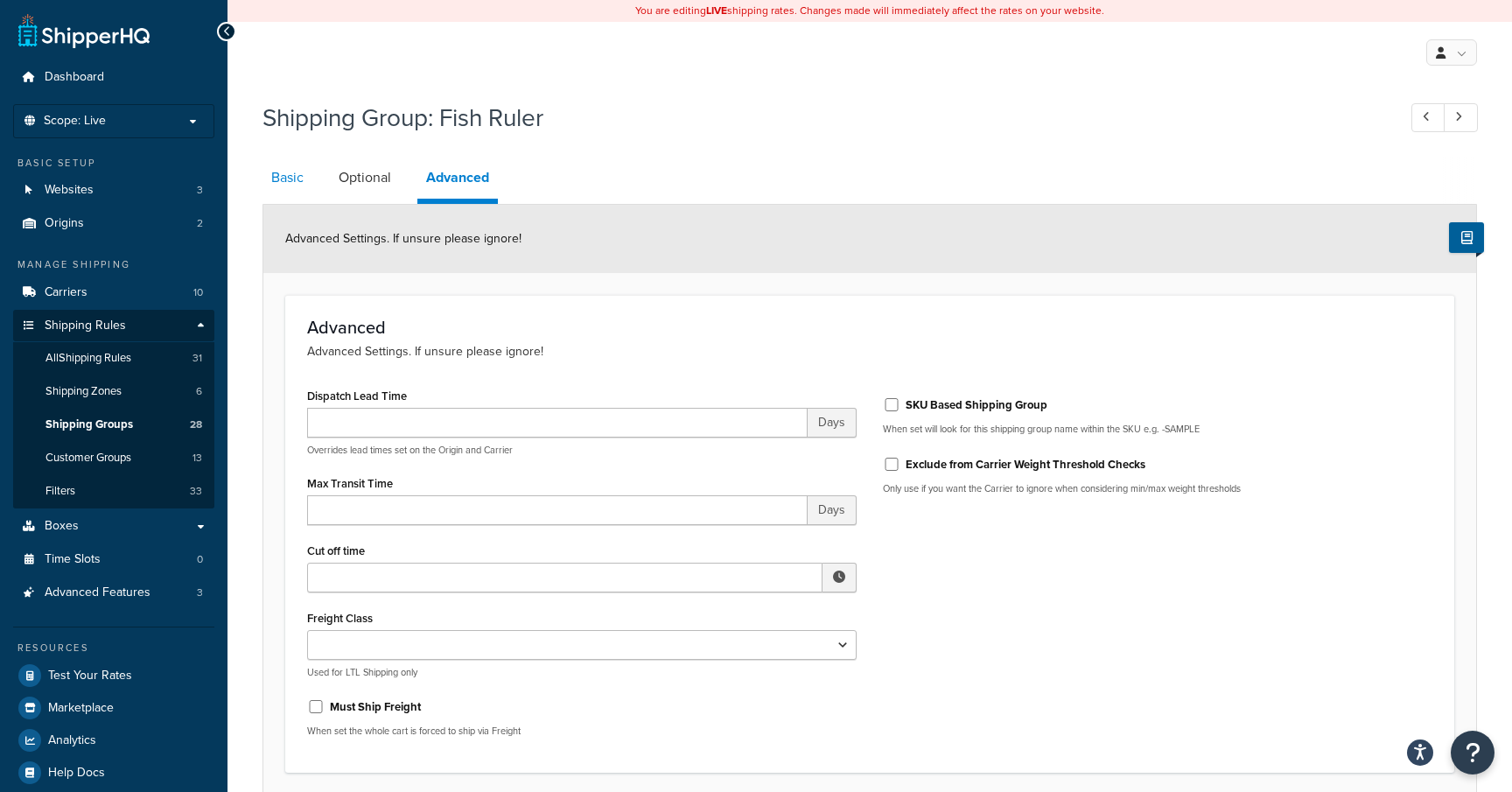
click at [287, 188] on link "Basic" at bounding box center [287, 178] width 50 height 42
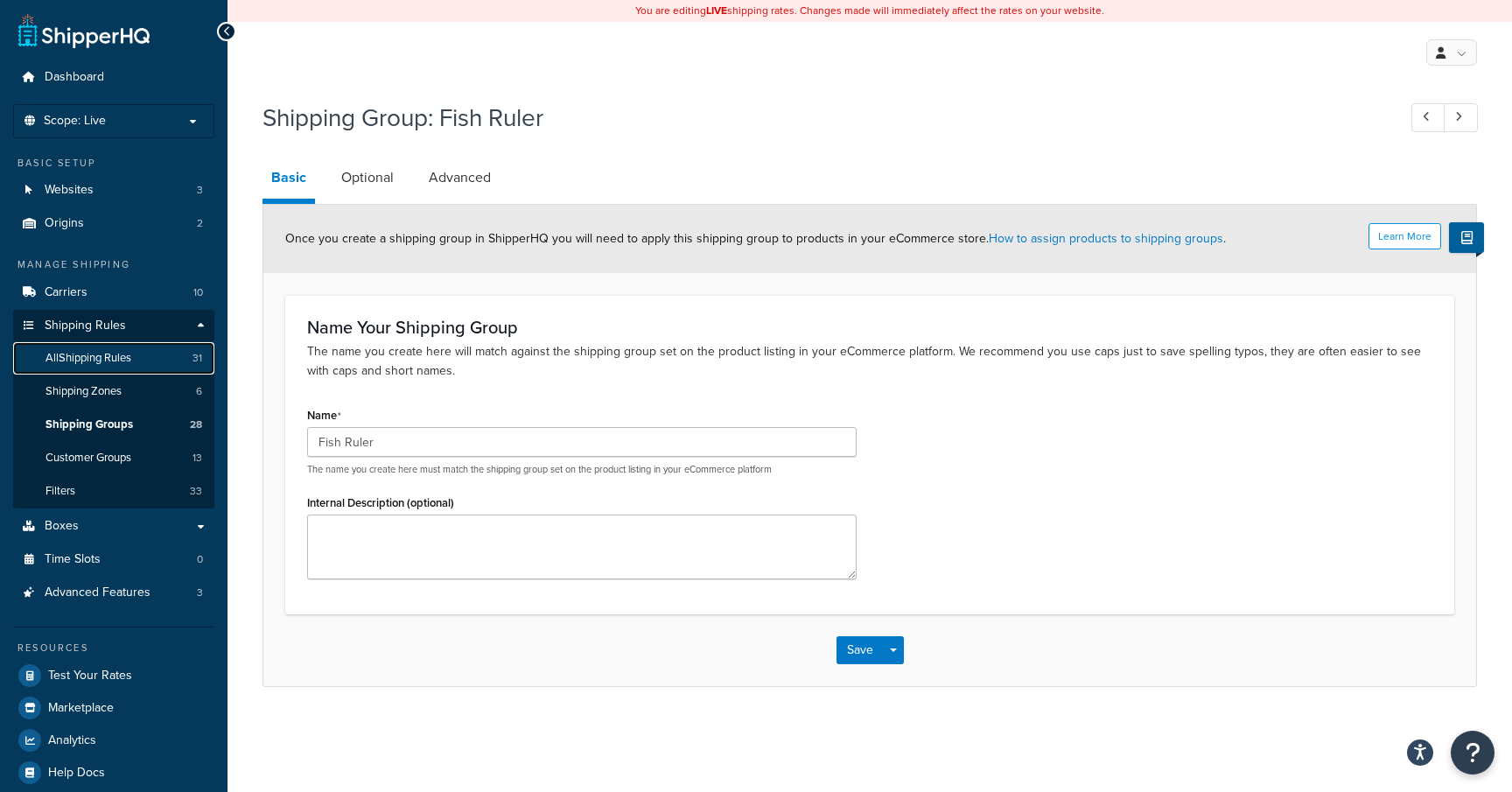
click at [132, 361] on span "All Shipping Rules" at bounding box center [89, 358] width 86 height 15
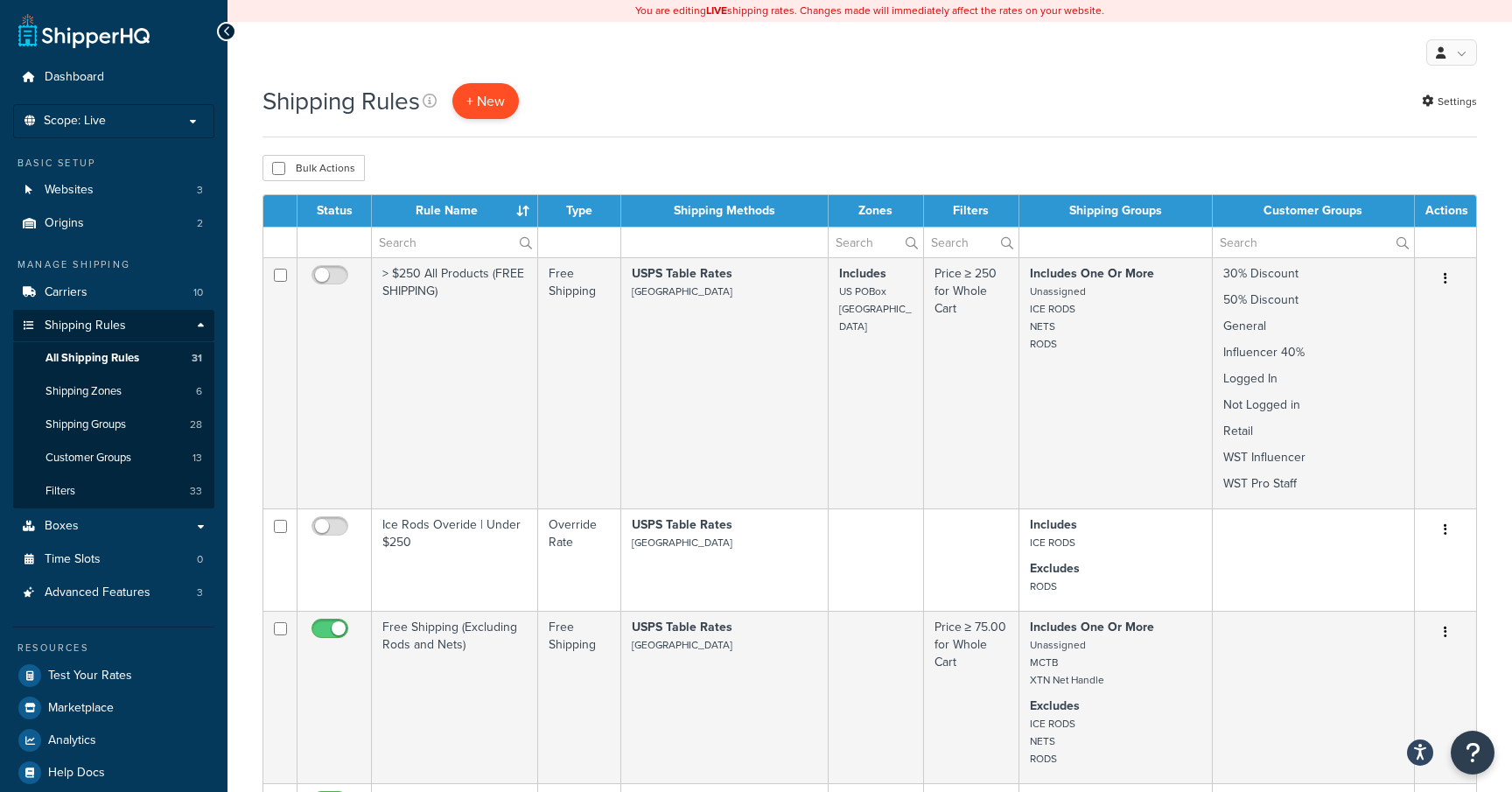
click at [491, 105] on p "+ New" at bounding box center [486, 101] width 67 height 36
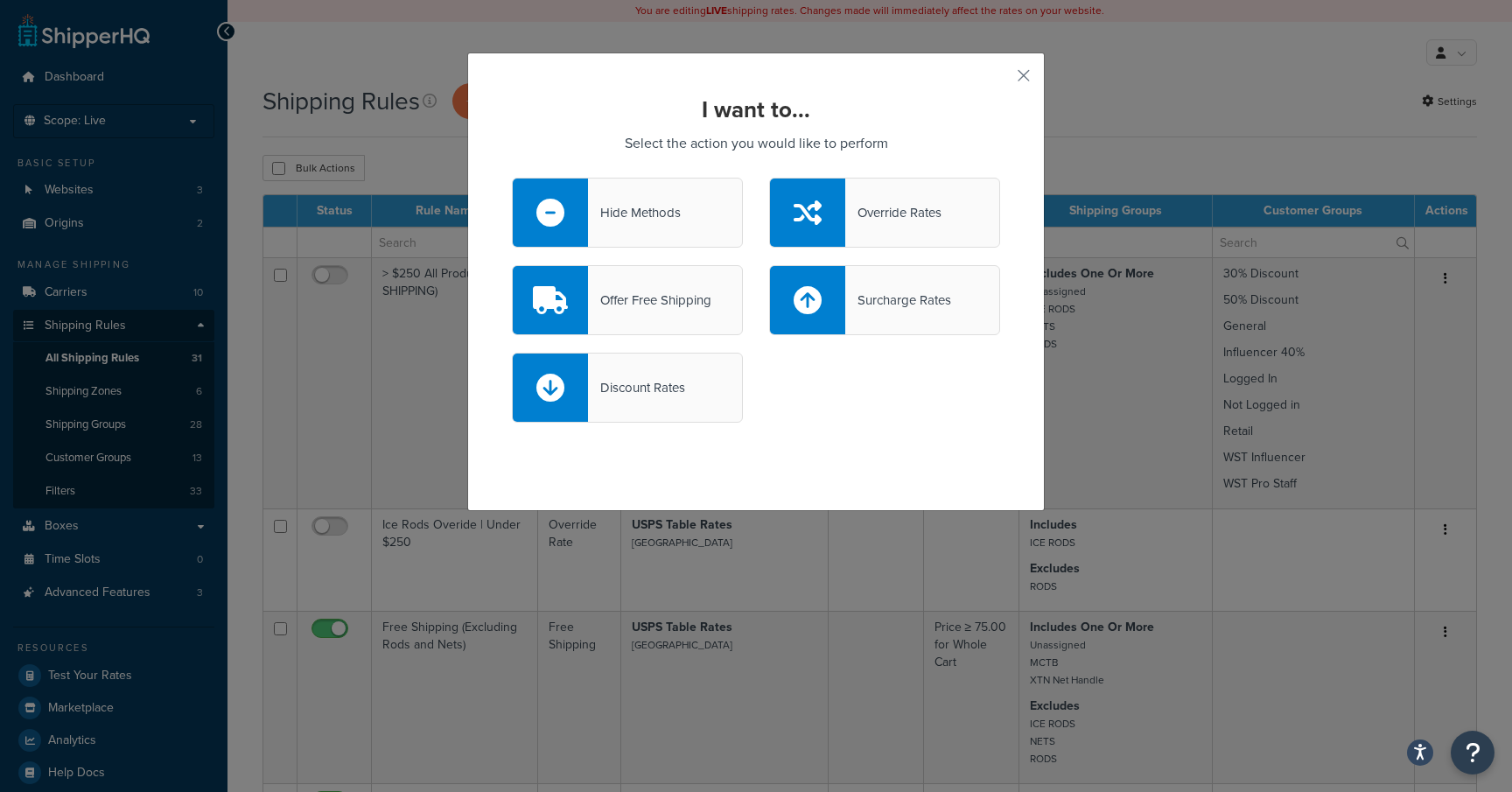
click at [645, 296] on div "Offer Free Shipping" at bounding box center [650, 300] width 124 height 25
click at [0, 0] on input "Offer Free Shipping" at bounding box center [0, 0] width 0 height 0
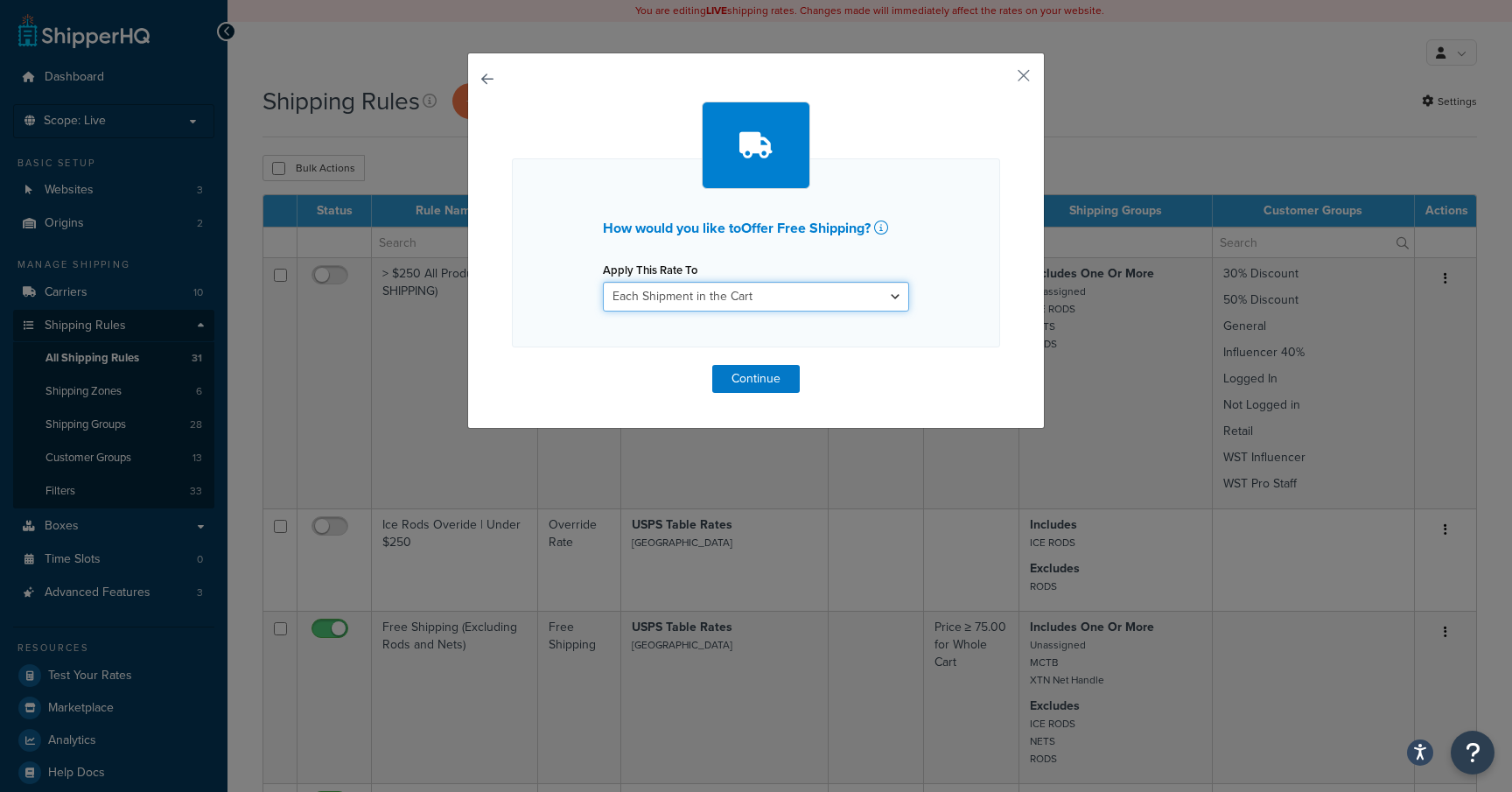
click at [866, 301] on select "Each Shipment in the Cart Each Shipping Group in the Cart Each Item within a Sh…" at bounding box center [755, 297] width 306 height 30
click at [788, 384] on button "Continue" at bounding box center [756, 379] width 88 height 28
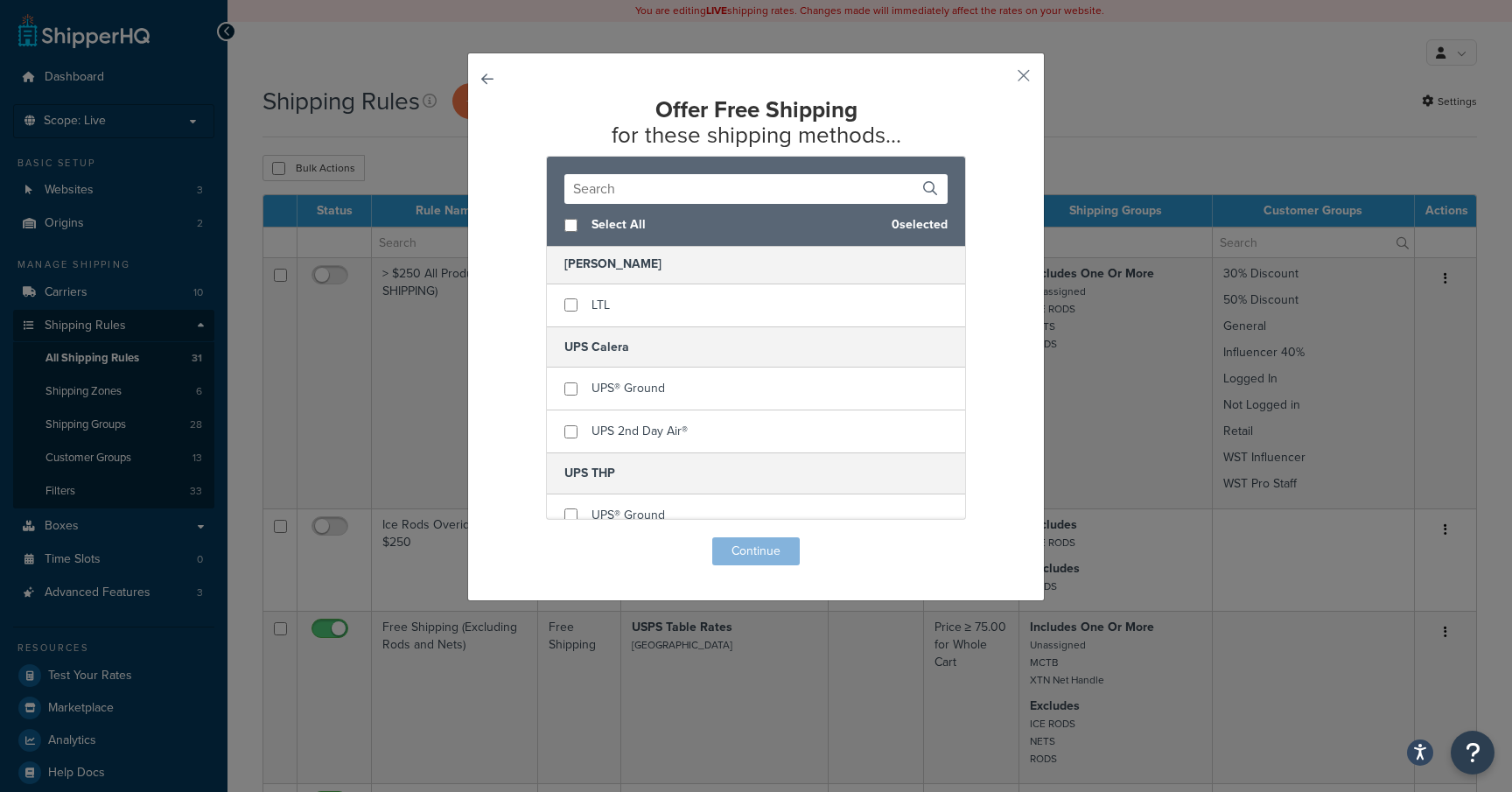
scroll to position [1017, 0]
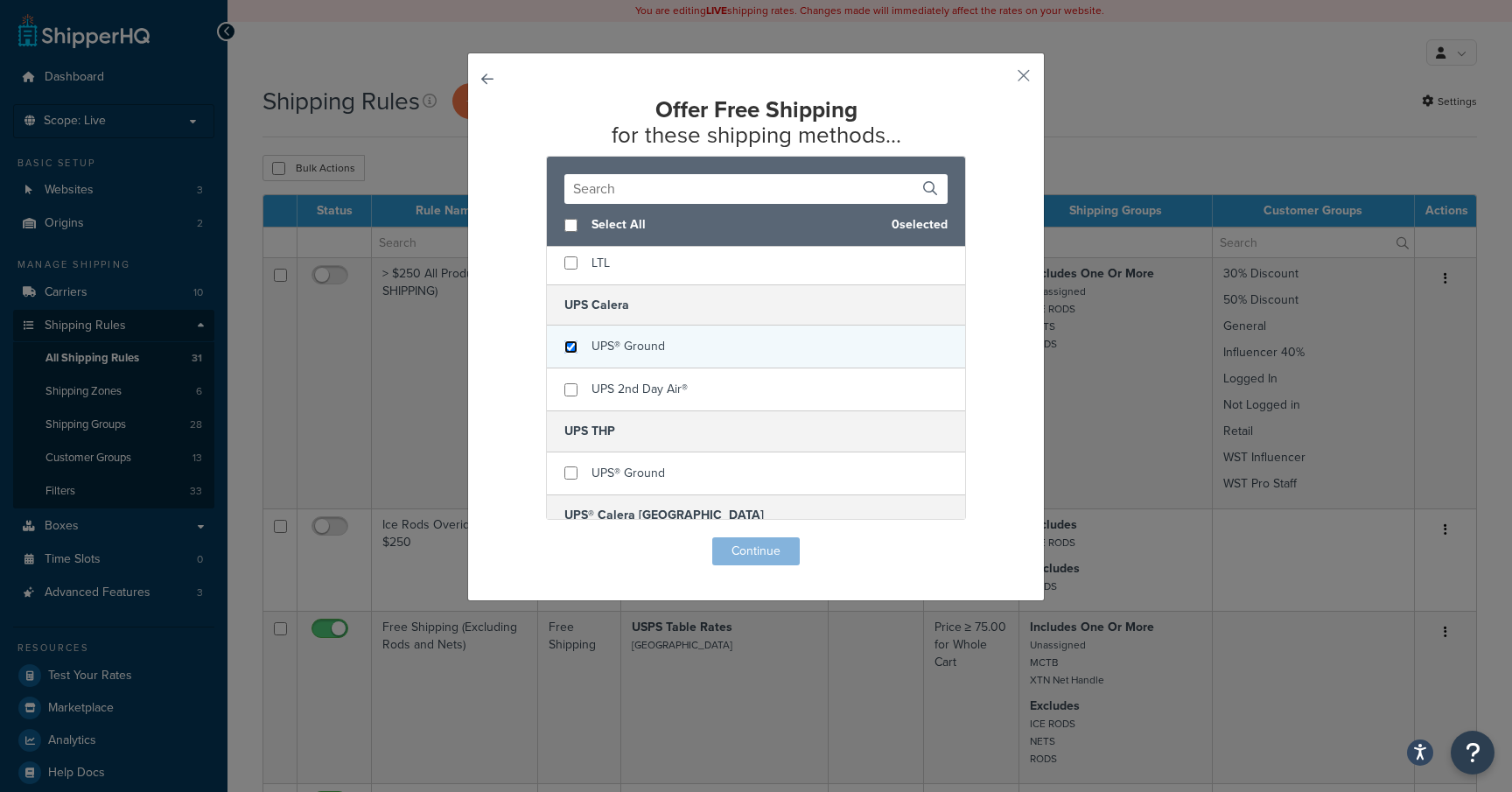
click at [571, 345] on input "checkbox" at bounding box center [570, 346] width 13 height 13
checkbox input "true"
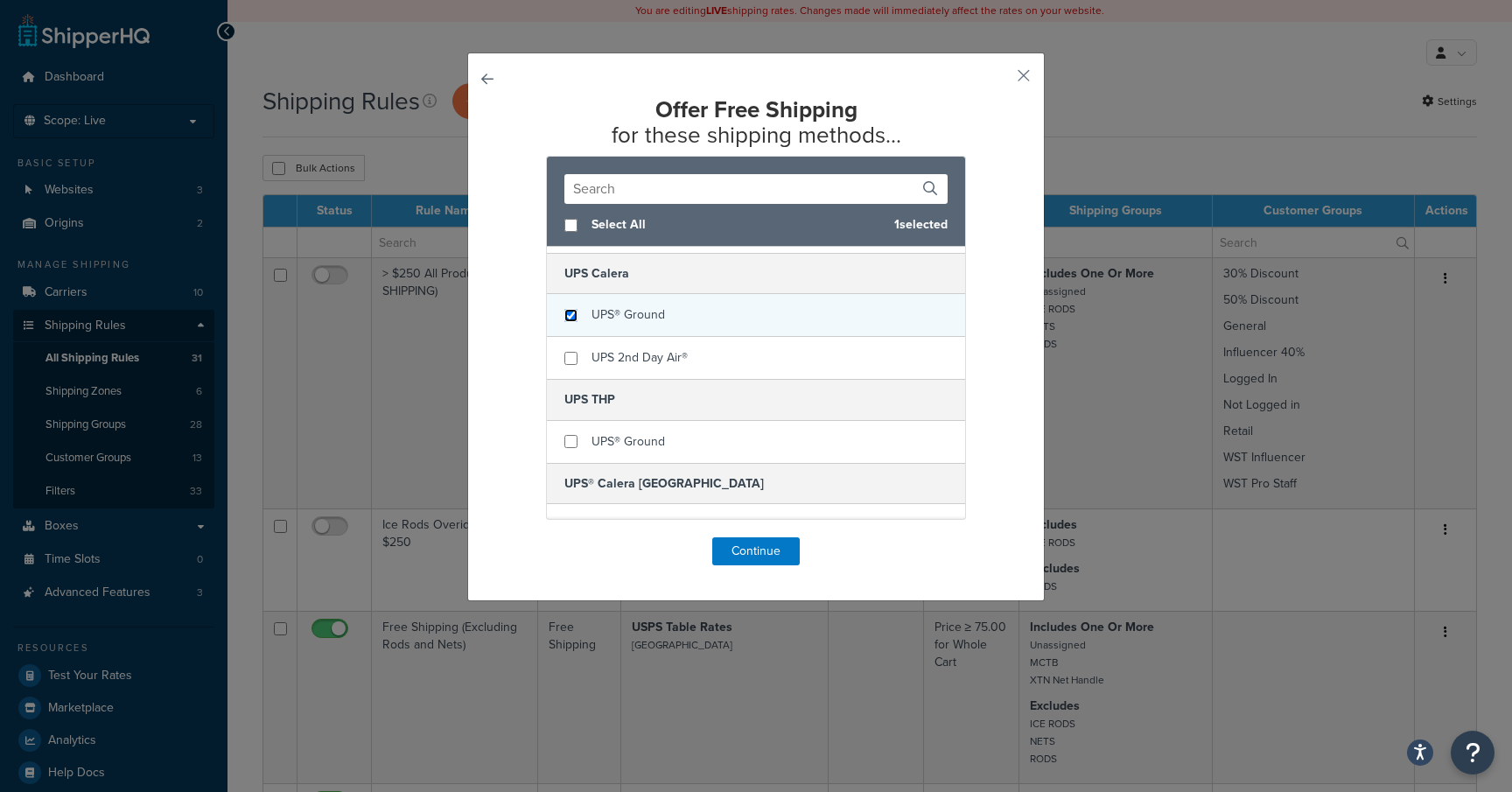
scroll to position [1076, 0]
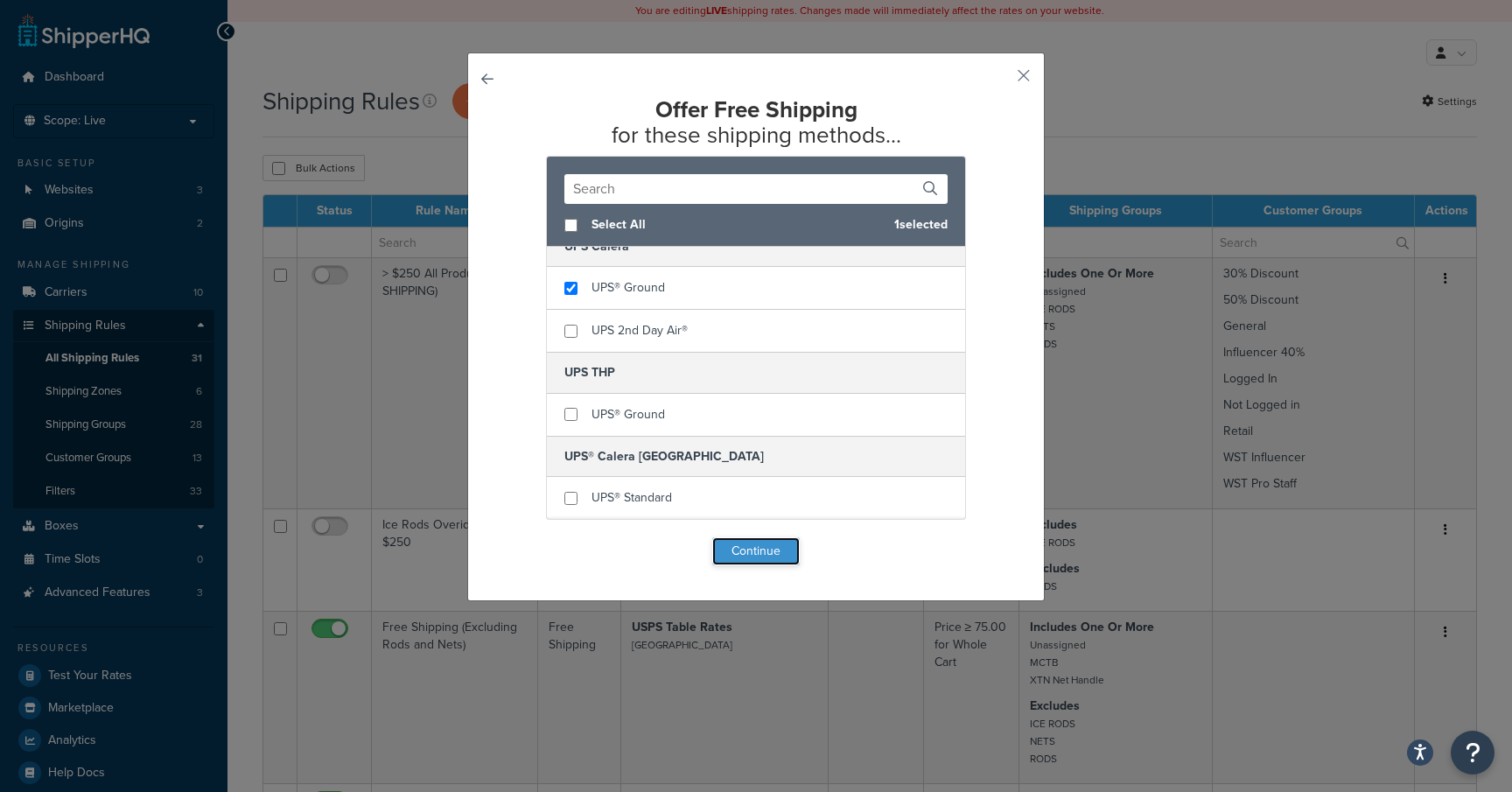
click at [740, 546] on button "Continue" at bounding box center [756, 552] width 88 height 28
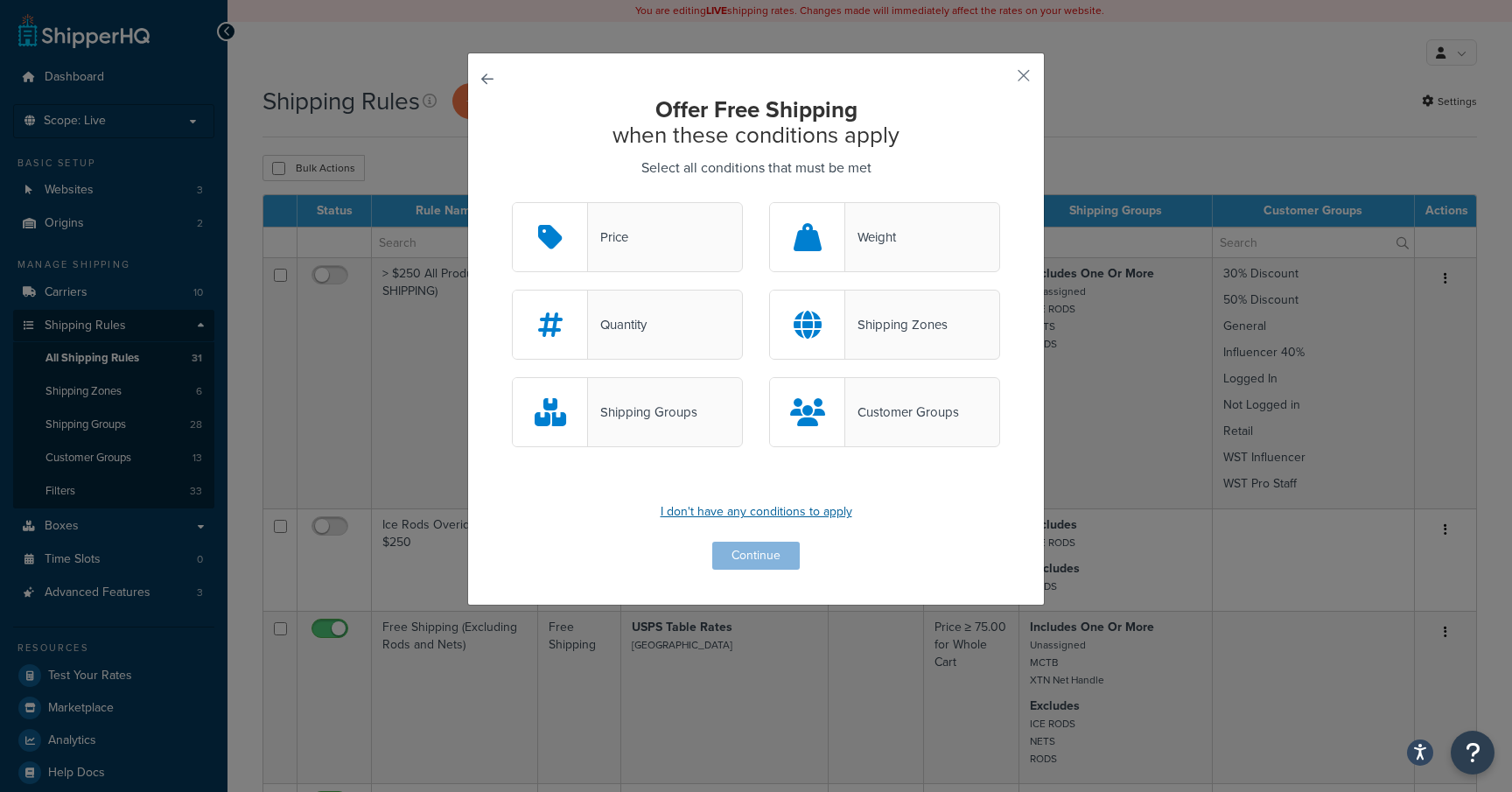
click at [831, 510] on p "I don't have any conditions to apply" at bounding box center [756, 512] width 489 height 25
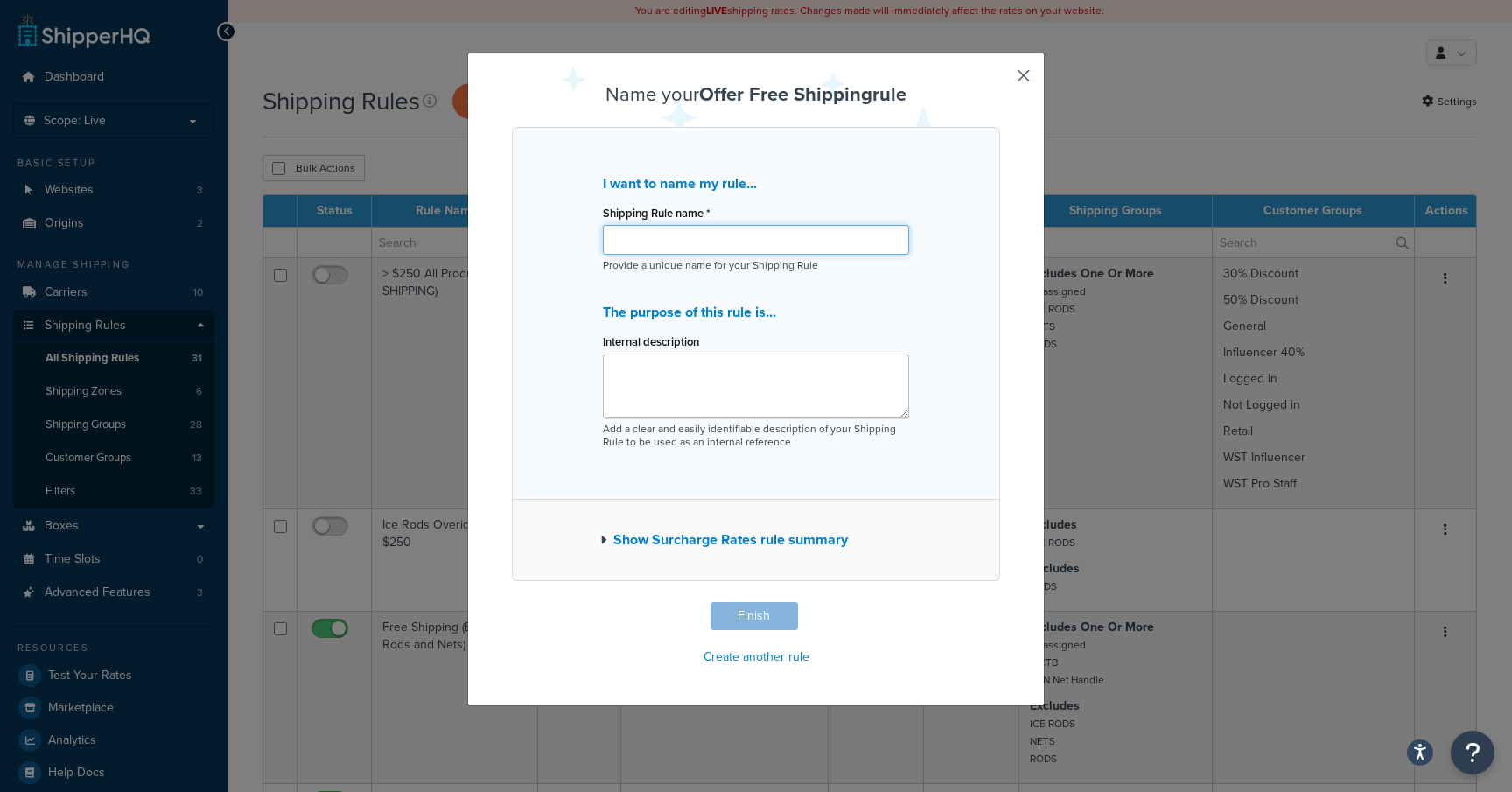
click at [804, 239] on input "Shipping Rule name *" at bounding box center [755, 239] width 306 height 30
type input "SimplePets Free Shipping"
click at [764, 612] on button "Finish" at bounding box center [754, 616] width 88 height 28
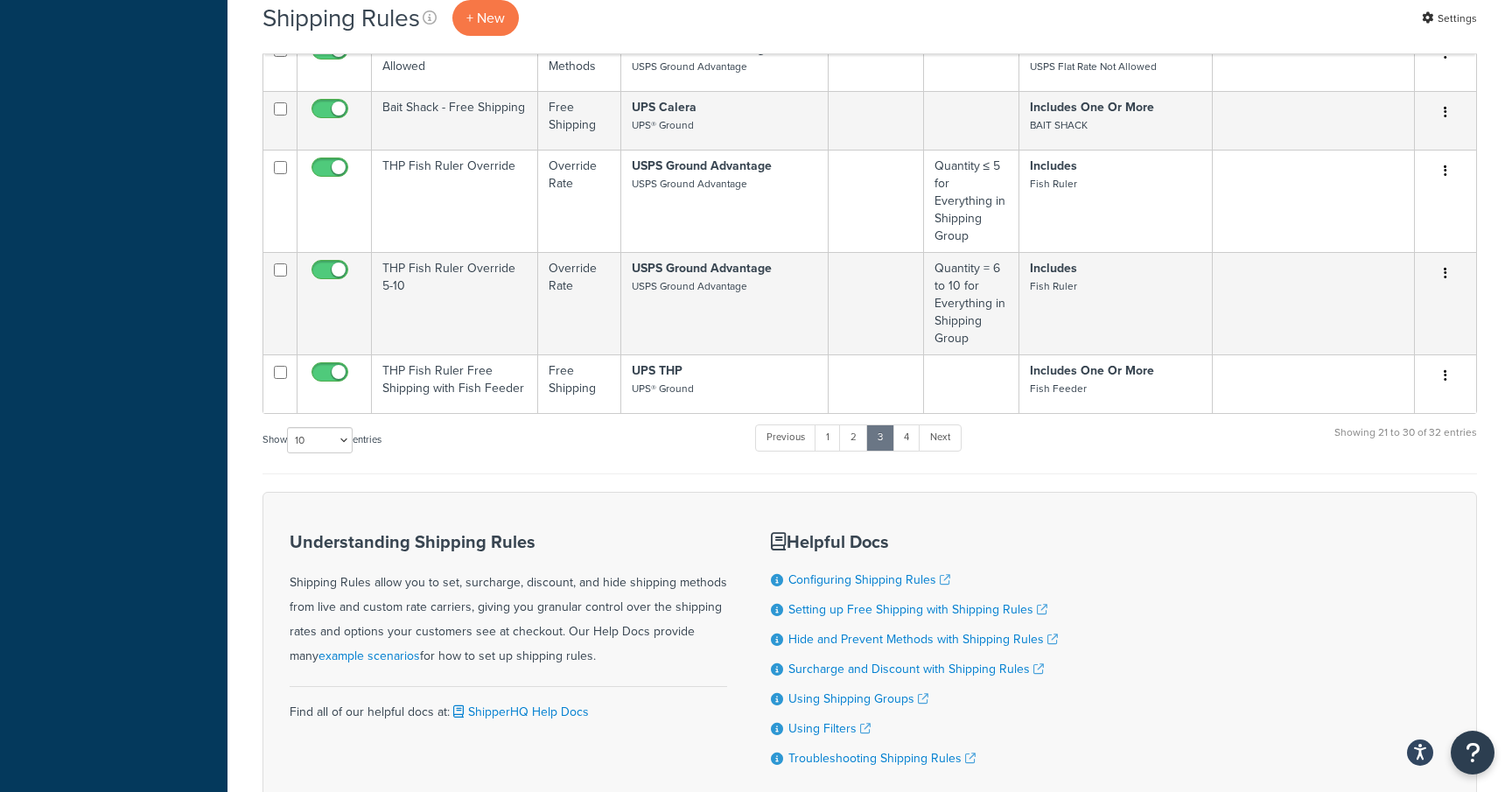
scroll to position [1059, 0]
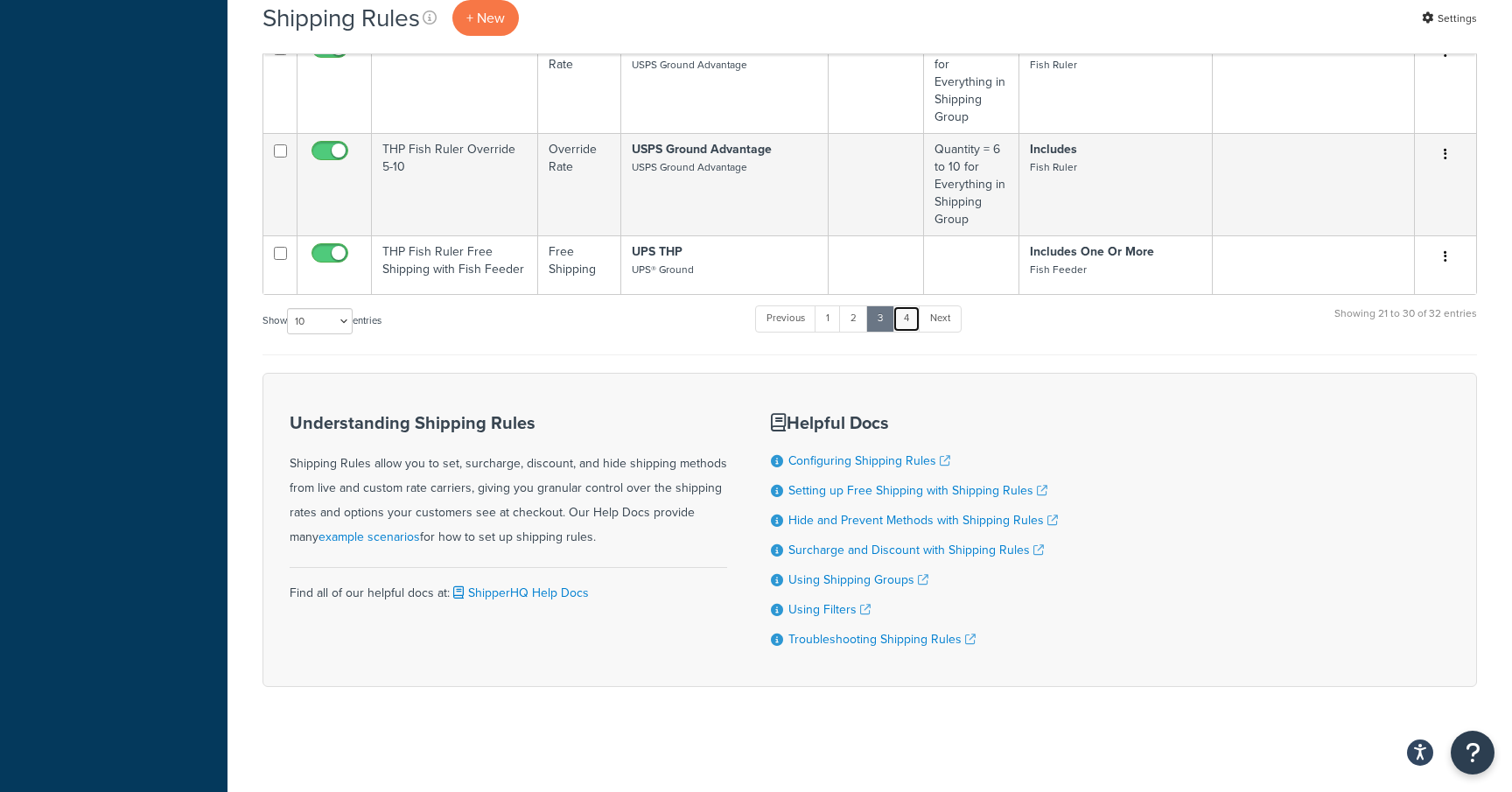
click at [914, 323] on link "4" at bounding box center [907, 318] width 28 height 26
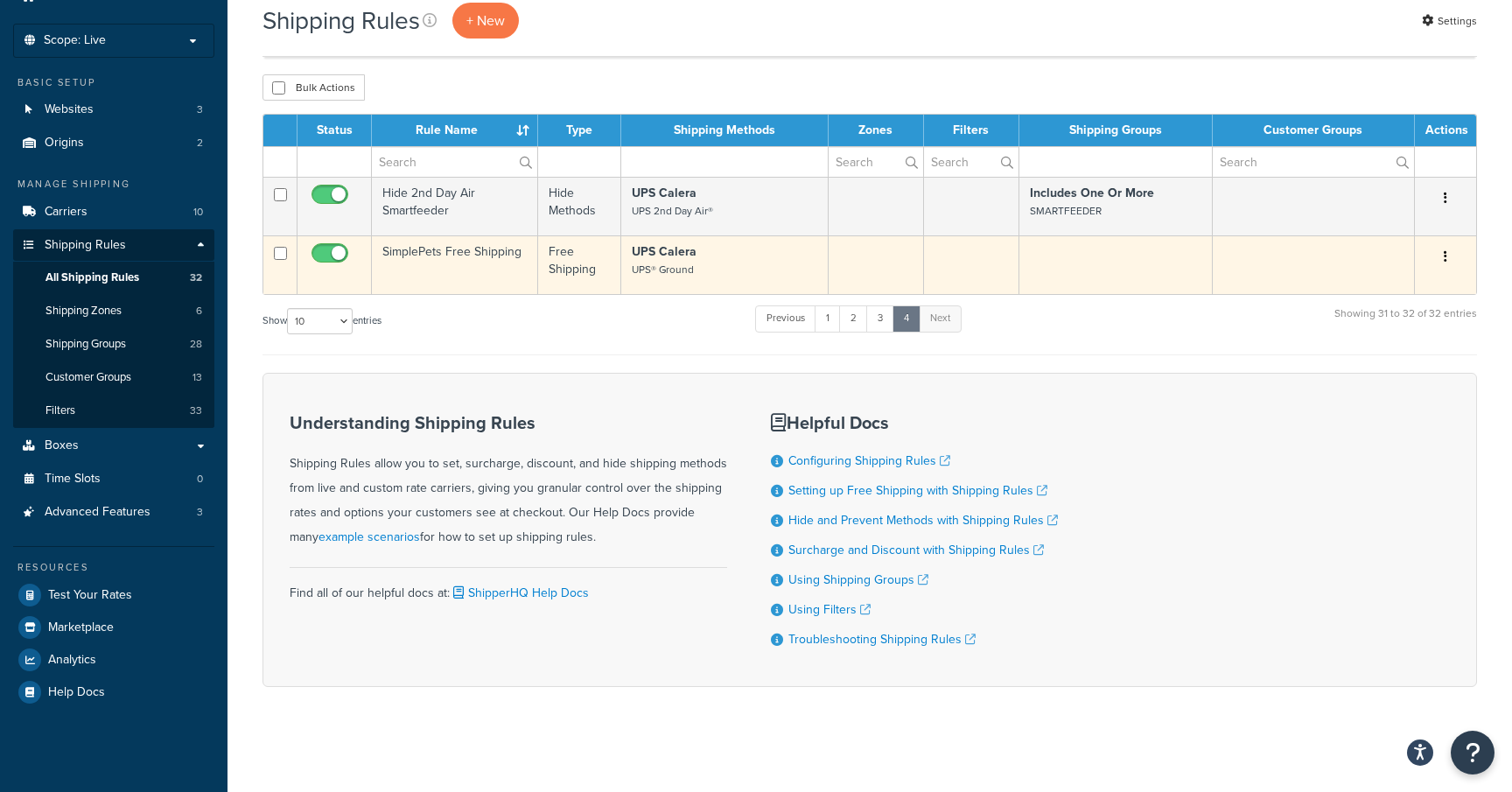
click at [501, 265] on td "SimplePets Free Shipping" at bounding box center [455, 264] width 167 height 59
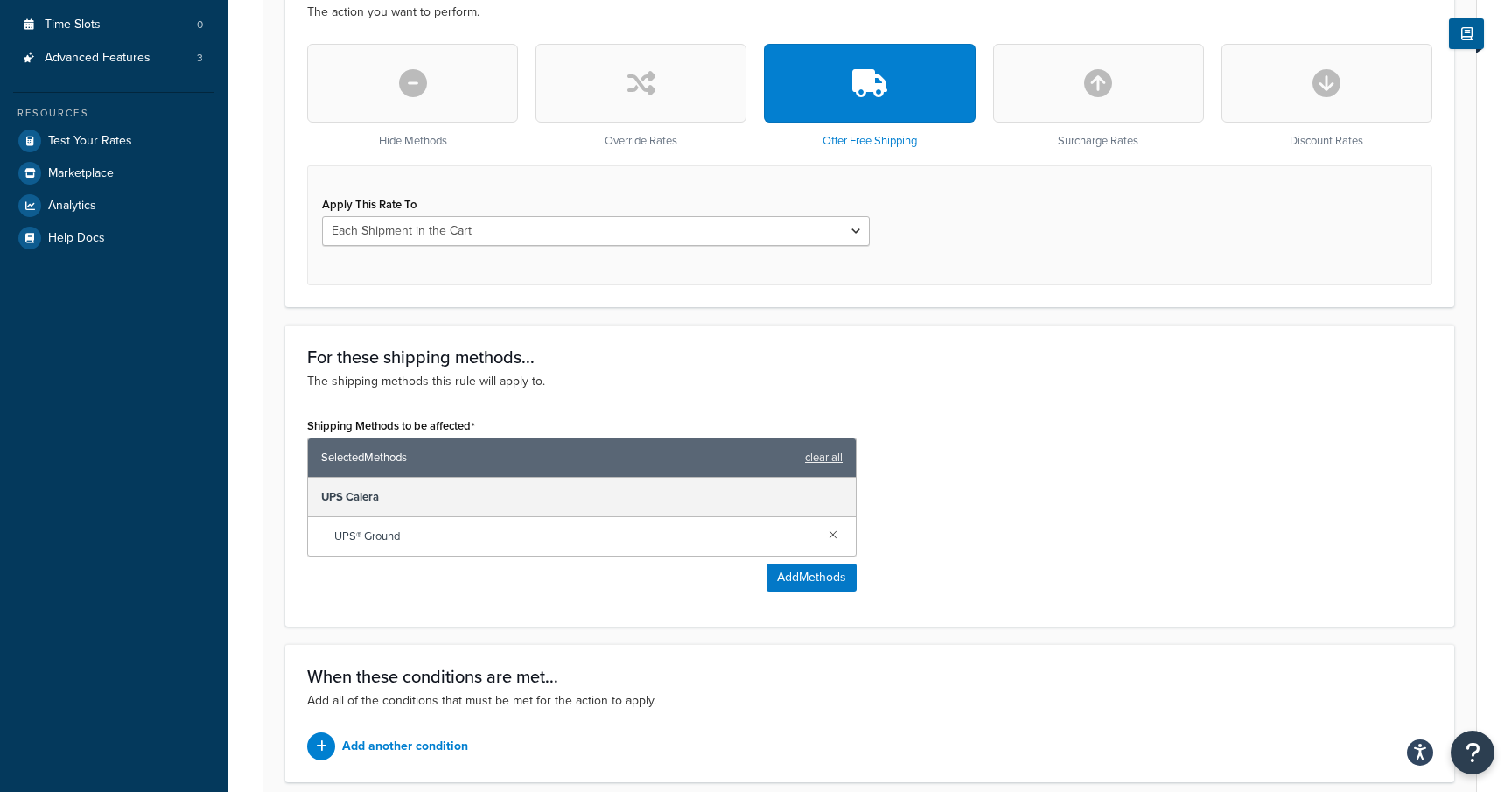
scroll to position [528, 0]
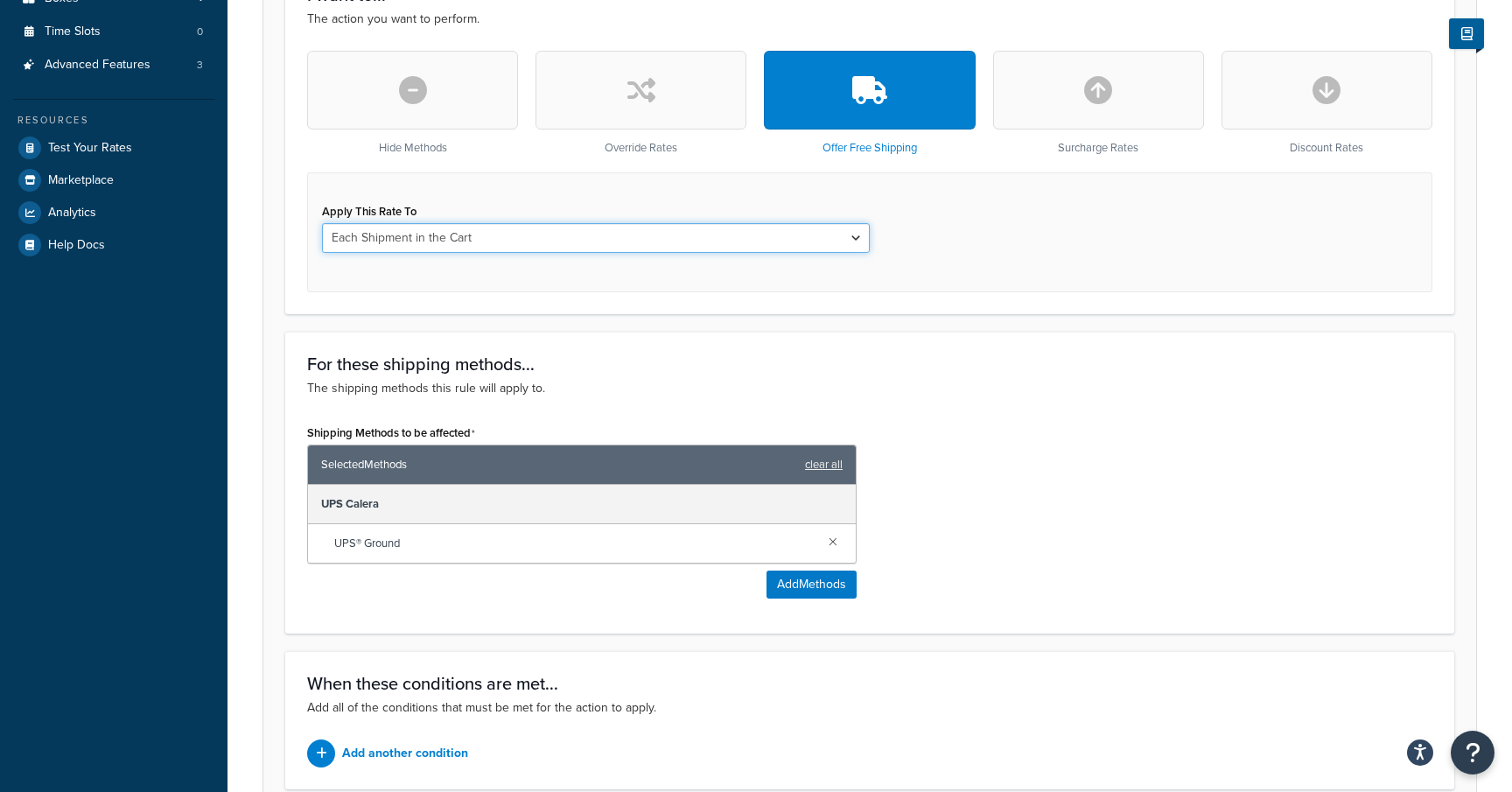
click at [587, 238] on select "Each Shipment in the Cart Each Shipping Group in the Cart Each Item within a Sh…" at bounding box center [595, 238] width 548 height 30
click at [322, 224] on select "Each Shipment in the Cart Each Shipping Group in the Cart Each Item within a Sh…" at bounding box center [595, 238] width 548 height 30
click at [587, 238] on select "Each Shipment in the Cart Each Shipping Group in the Cart Each Item within a Sh…" at bounding box center [595, 238] width 548 height 30
click at [322, 224] on select "Each Shipment in the Cart Each Shipping Group in the Cart Each Item within a Sh…" at bounding box center [595, 238] width 548 height 30
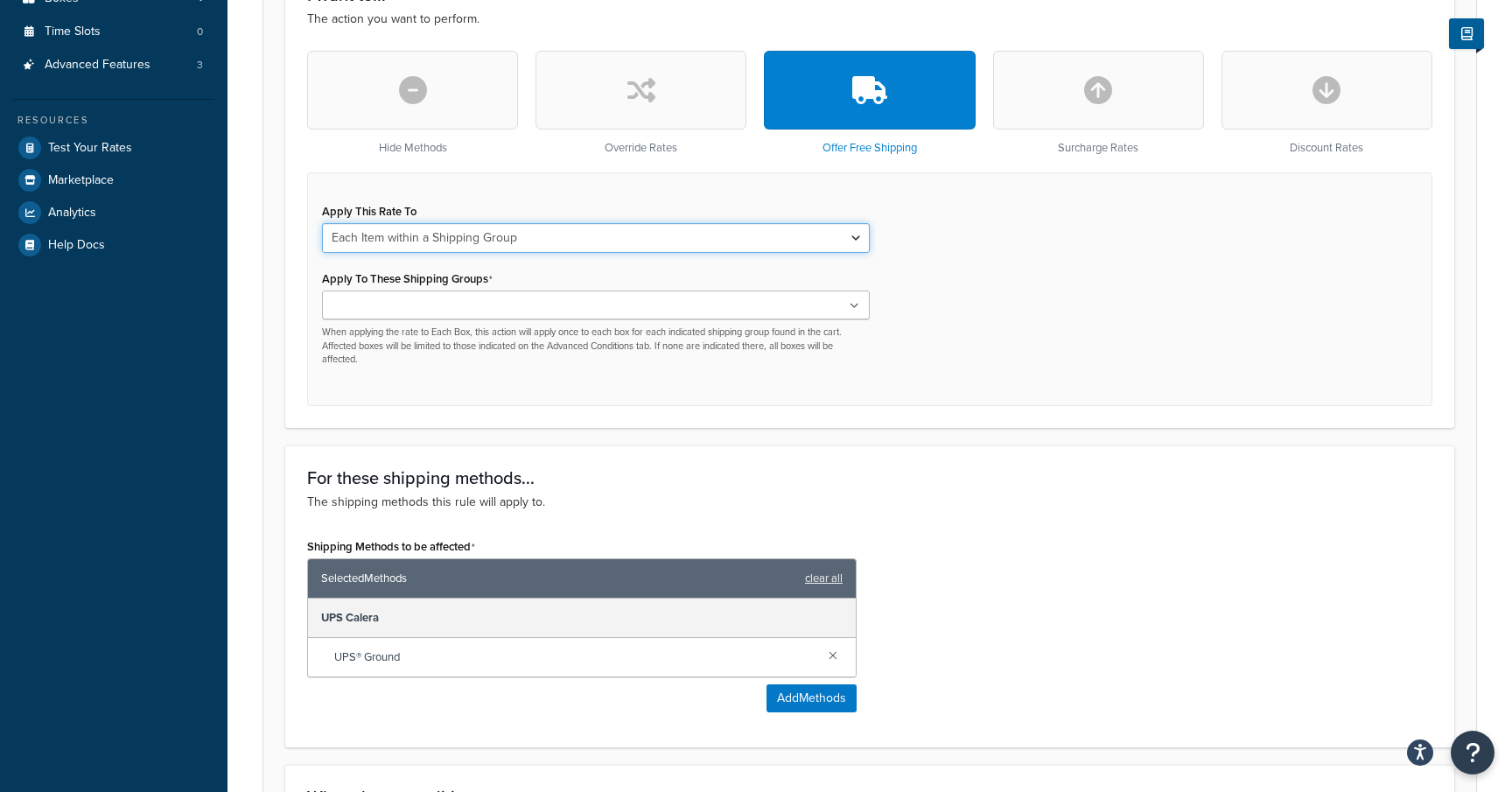
click at [587, 239] on select "Each Shipment in the Cart Each Shipping Group in the Cart Each Item within a Sh…" at bounding box center [595, 238] width 548 height 30
select select "CART"
click at [322, 224] on select "Each Shipment in the Cart Each Shipping Group in the Cart Each Item within a Sh…" at bounding box center [595, 238] width 548 height 30
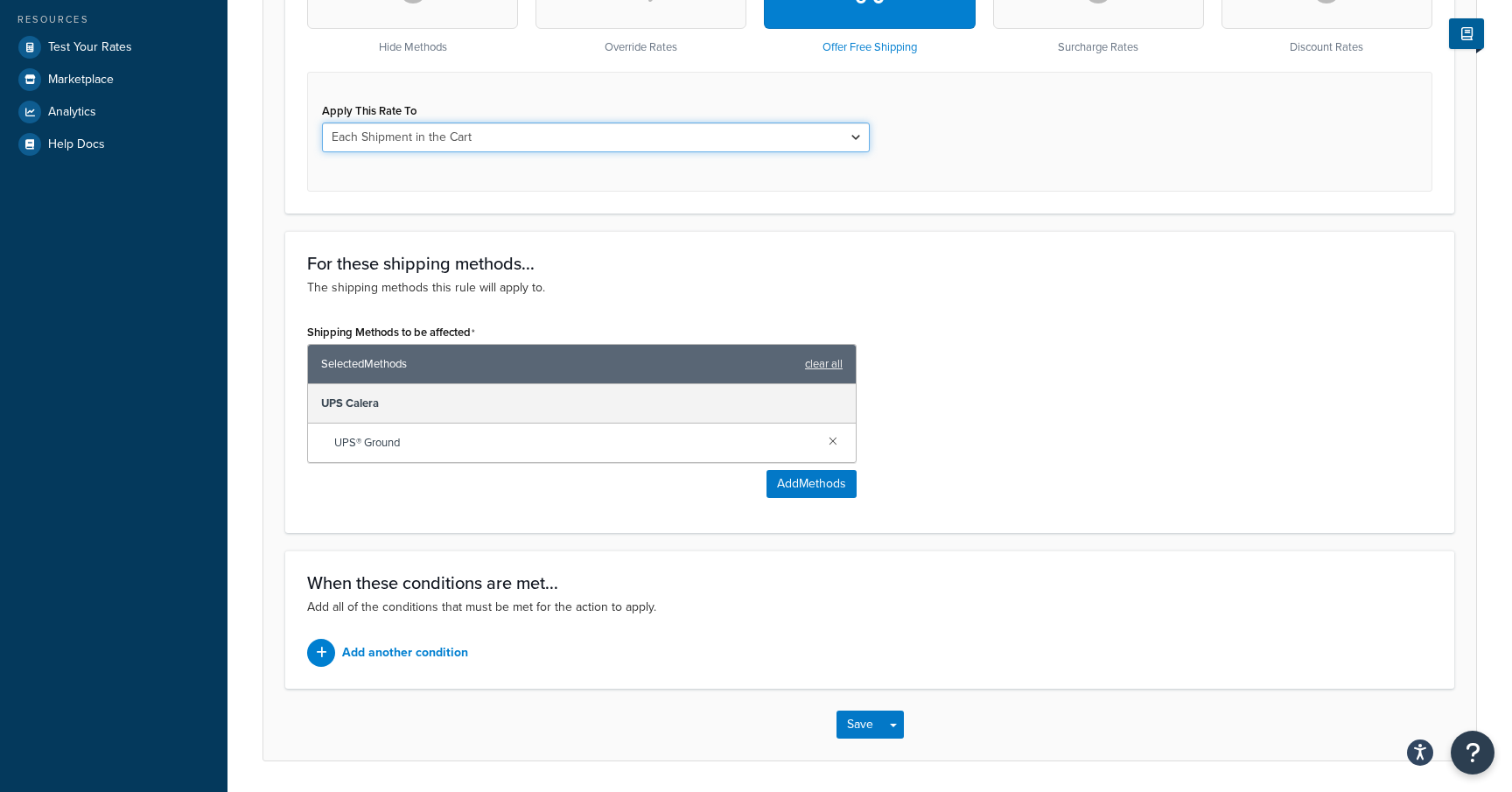
scroll to position [687, 0]
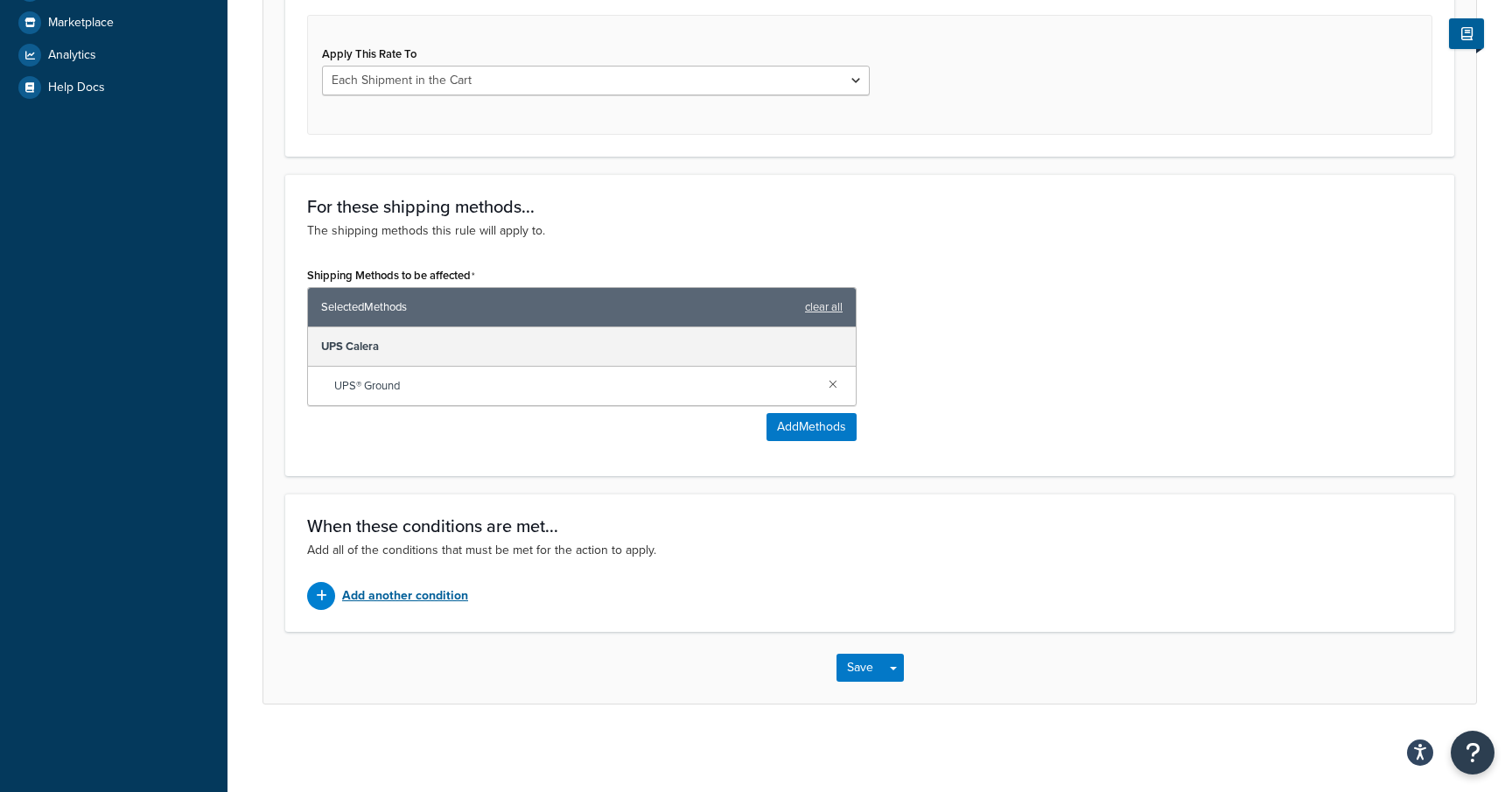
click at [412, 598] on p "Add another condition" at bounding box center [405, 595] width 126 height 25
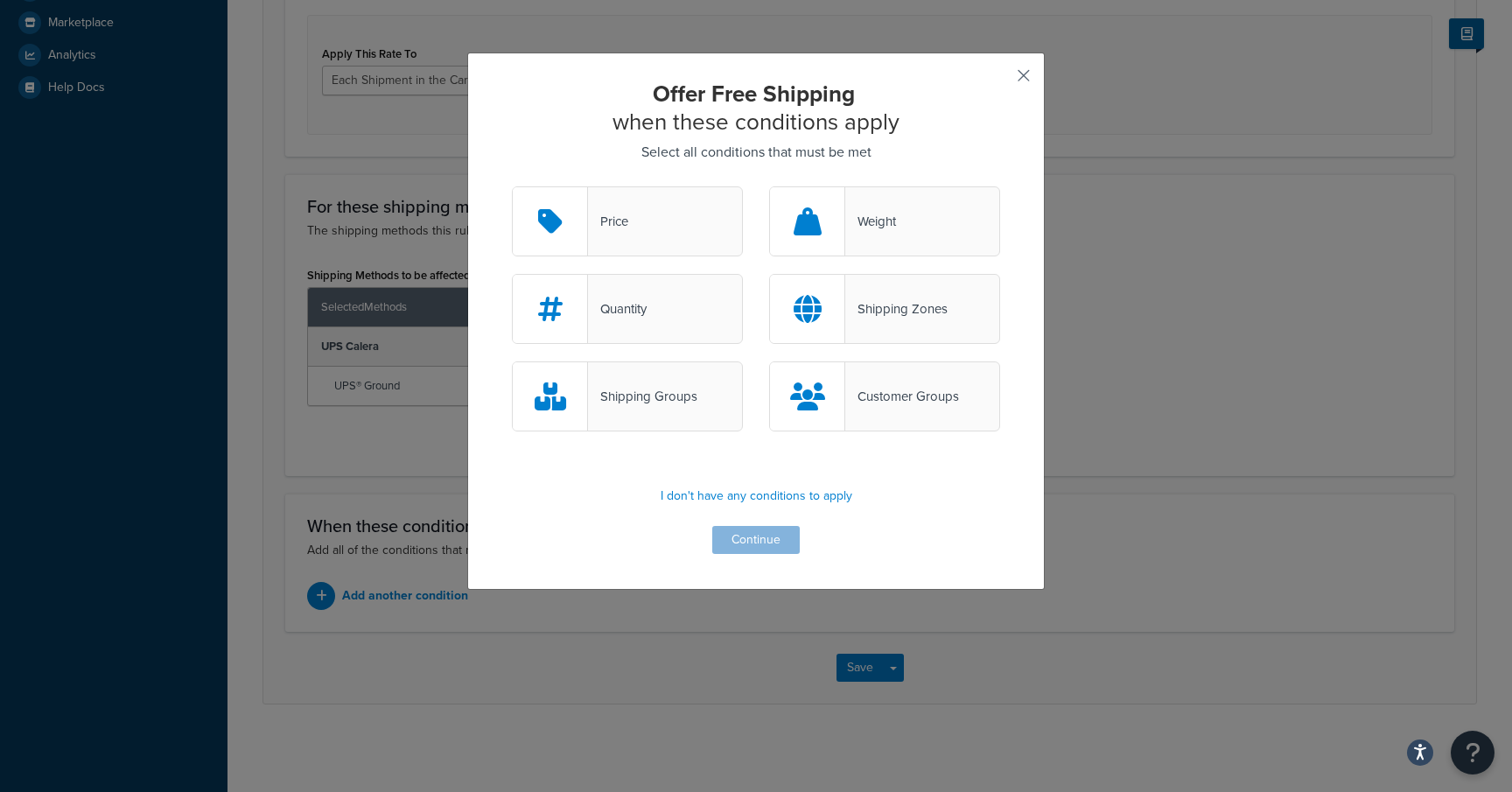
click at [1000, 80] on button "button" at bounding box center [997, 82] width 4 height 4
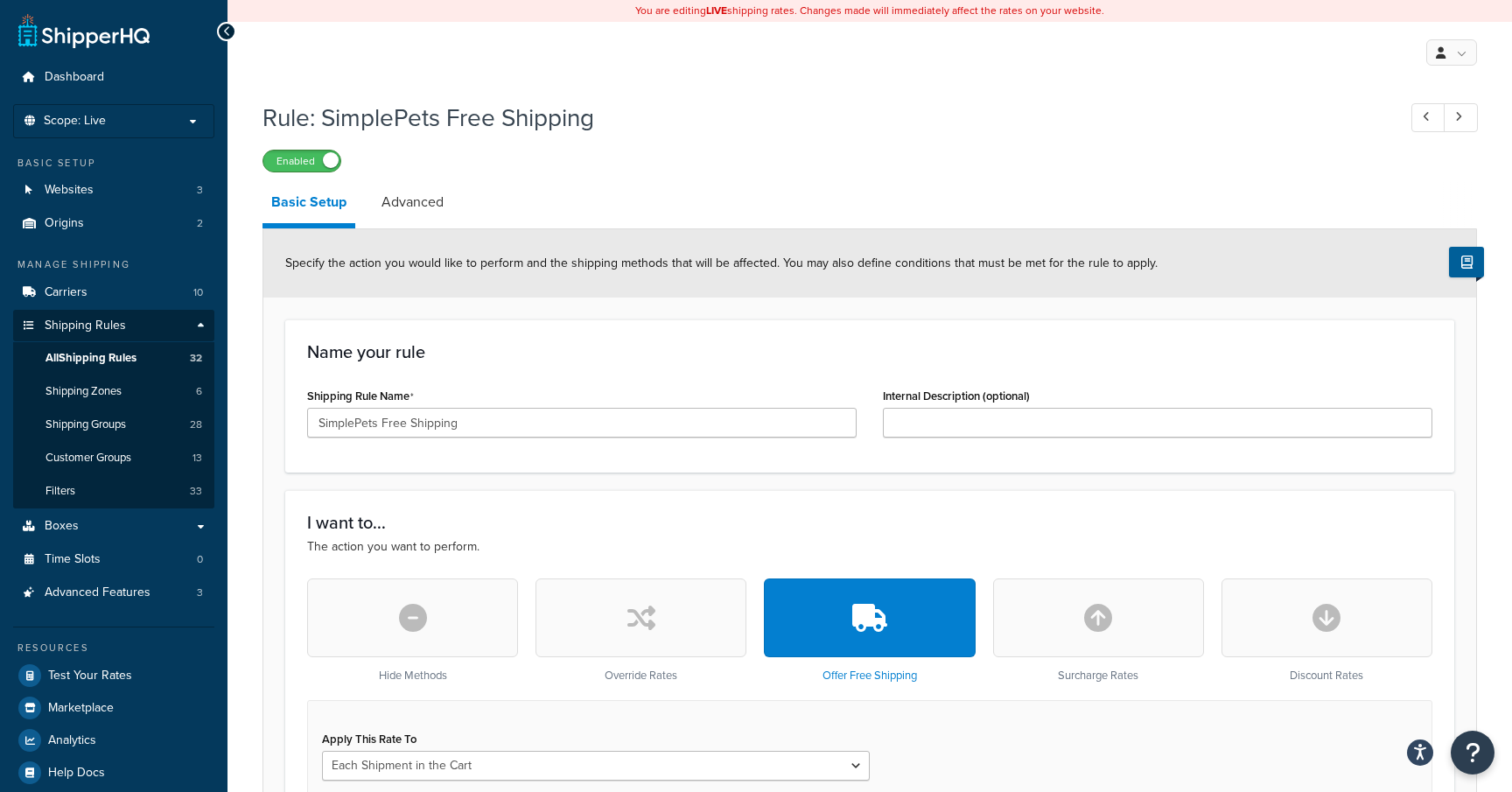
click at [327, 166] on span at bounding box center [331, 161] width 16 height 16
